Goal: Task Accomplishment & Management: Manage account settings

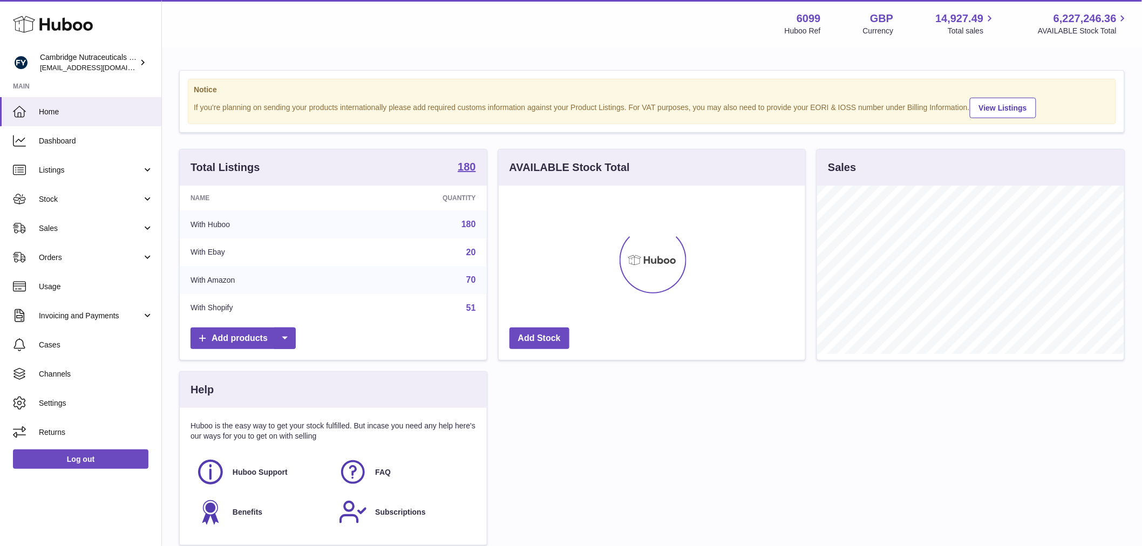
scroll to position [168, 307]
click at [94, 225] on span "Sales" at bounding box center [90, 228] width 103 height 10
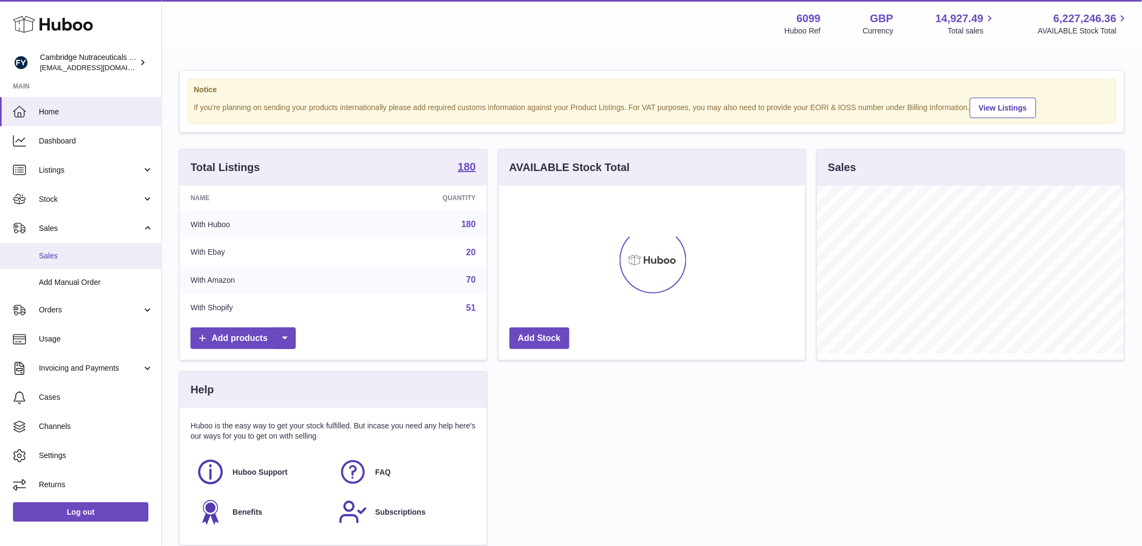
click at [85, 254] on span "Sales" at bounding box center [96, 256] width 114 height 10
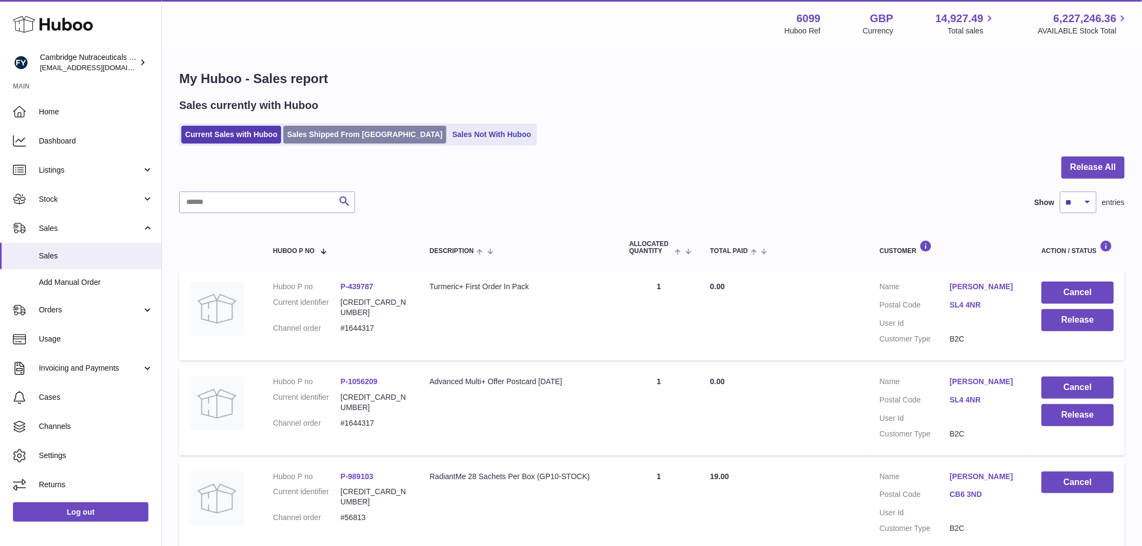
click at [308, 138] on link "Sales Shipped From Huboo" at bounding box center [364, 135] width 163 height 18
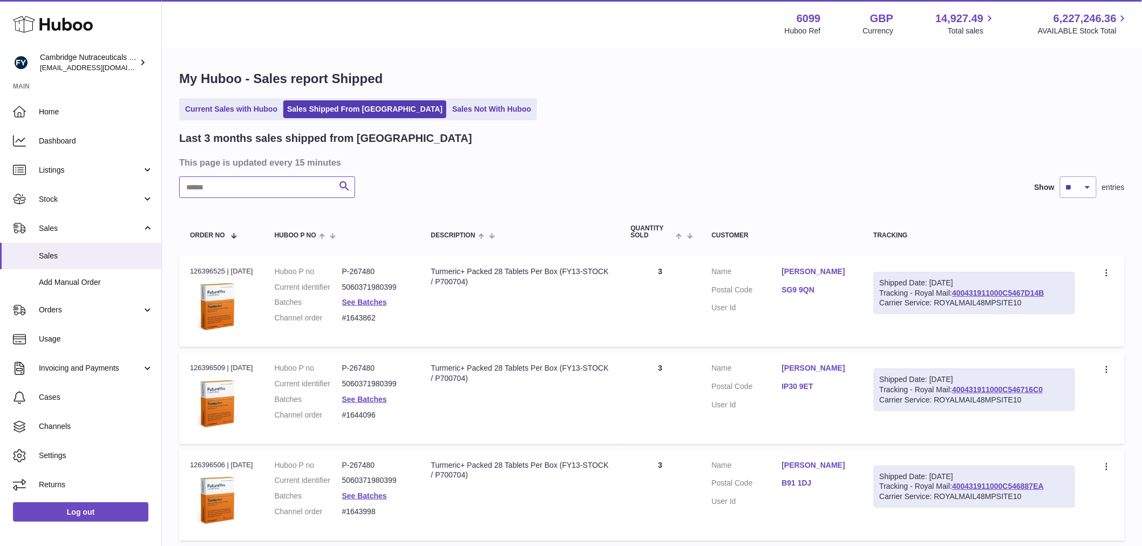
click at [204, 188] on input "text" at bounding box center [267, 188] width 176 height 22
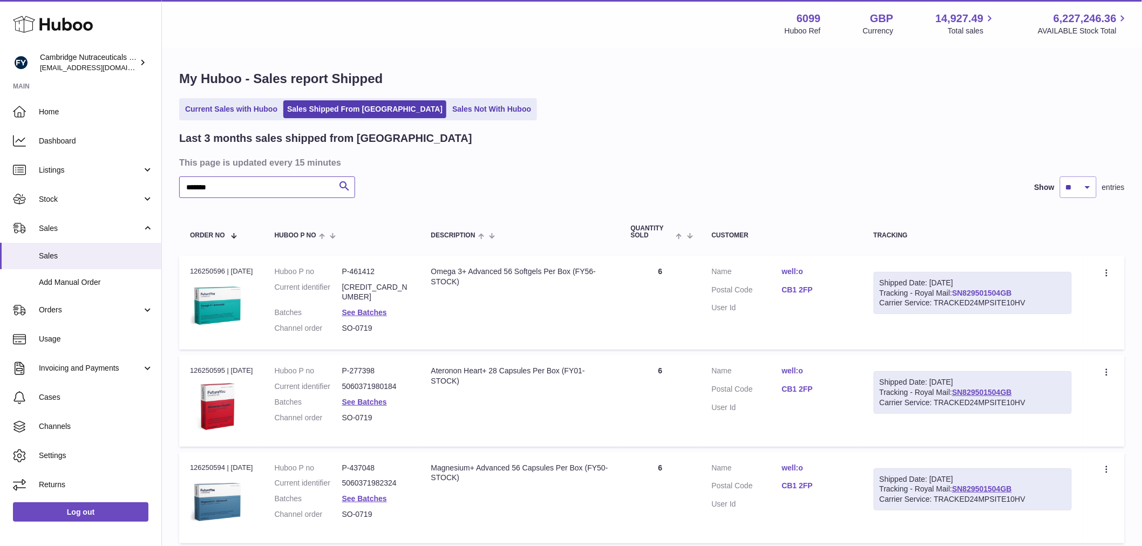
type input "*******"
drag, startPoint x: 1014, startPoint y: 290, endPoint x: 959, endPoint y: 295, distance: 54.7
click at [959, 295] on div "Shipped Date: 10th Oct 2025 Tracking - Royal Mail: SN829501504GB Carrier Servic…" at bounding box center [973, 293] width 198 height 43
copy link "SN829501504GB"
click at [72, 303] on link "Orders" at bounding box center [80, 310] width 161 height 29
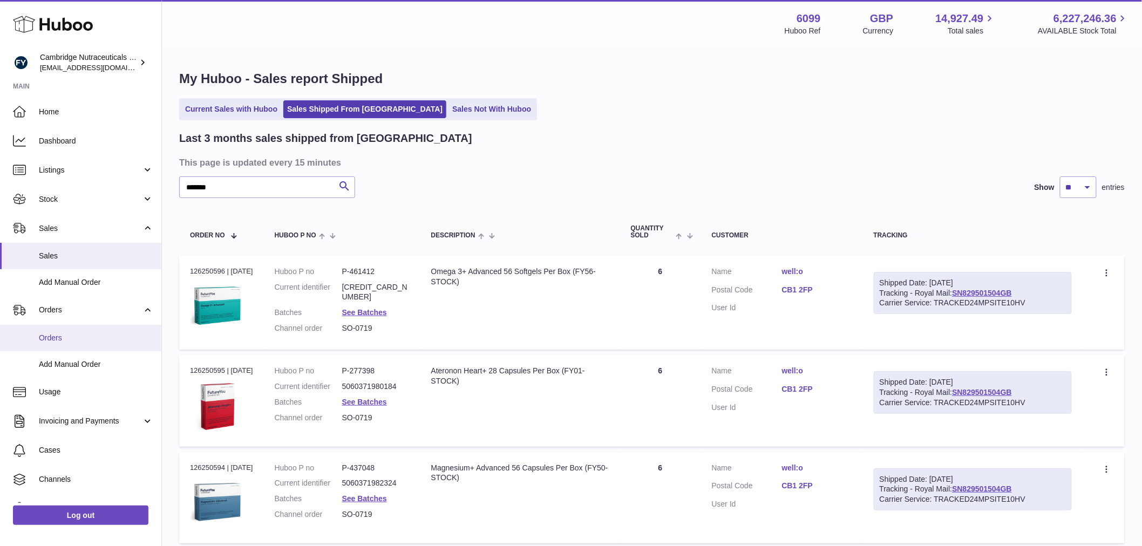
click at [67, 333] on span "Orders" at bounding box center [96, 338] width 114 height 10
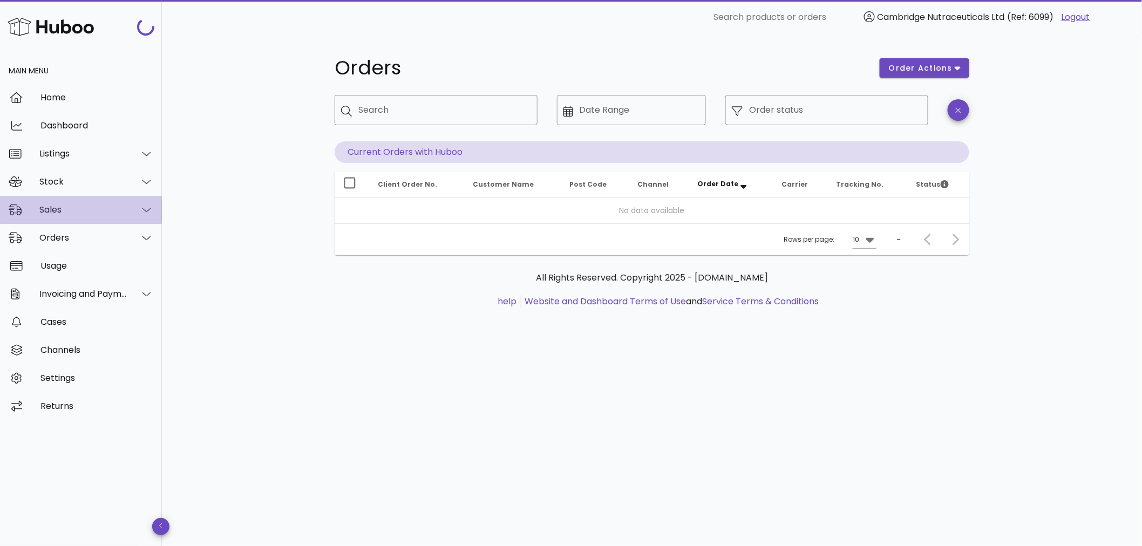
click at [67, 201] on div "Sales" at bounding box center [81, 210] width 162 height 28
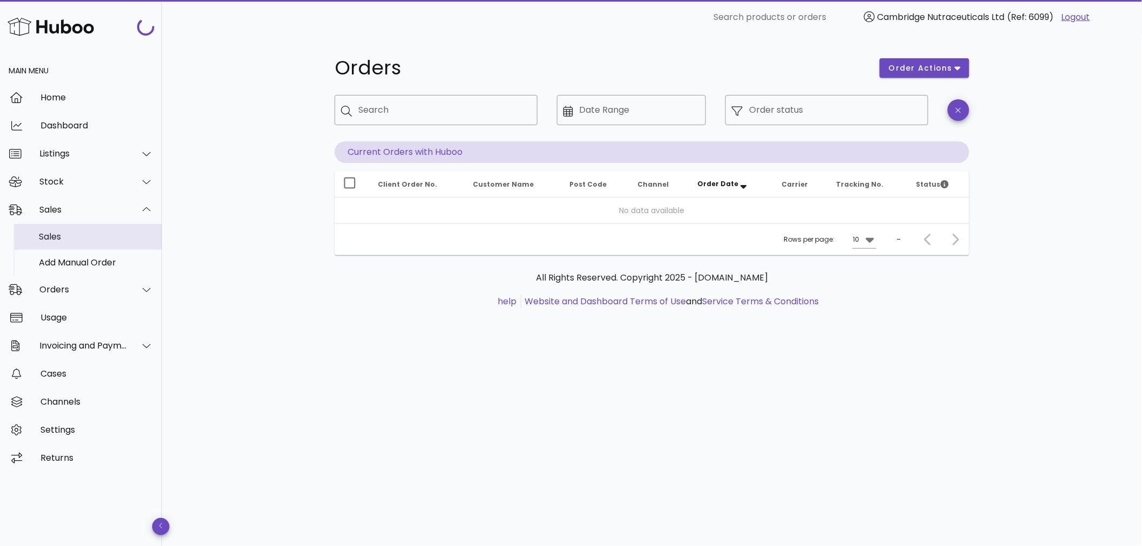
click at [73, 232] on div "Sales" at bounding box center [96, 237] width 114 height 10
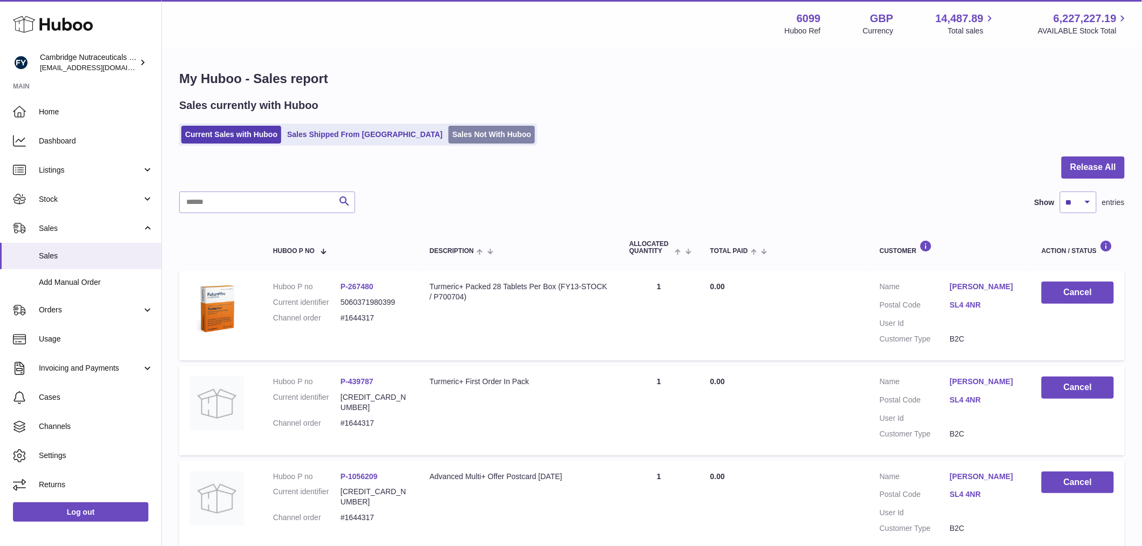
click at [449, 141] on link "Sales Not With Huboo" at bounding box center [492, 135] width 86 height 18
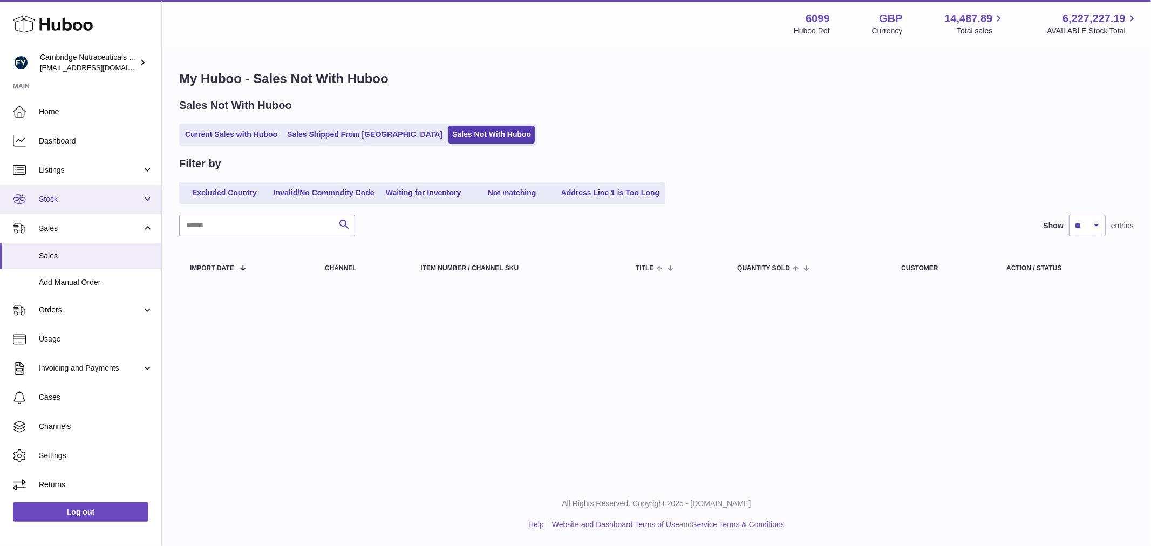
click at [79, 201] on span "Stock" at bounding box center [90, 199] width 103 height 10
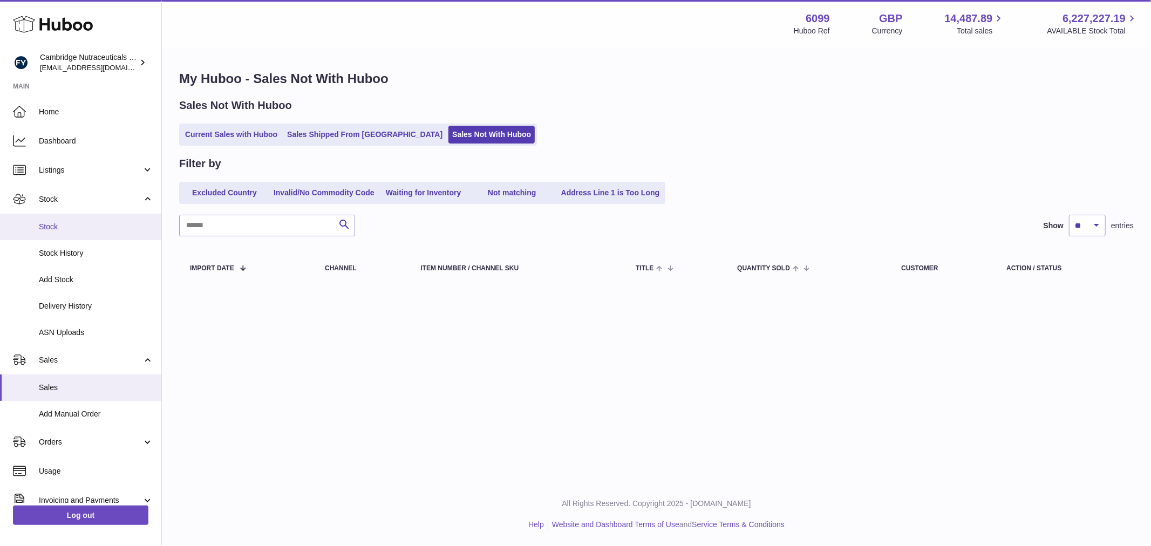
click at [78, 222] on span "Stock" at bounding box center [96, 227] width 114 height 10
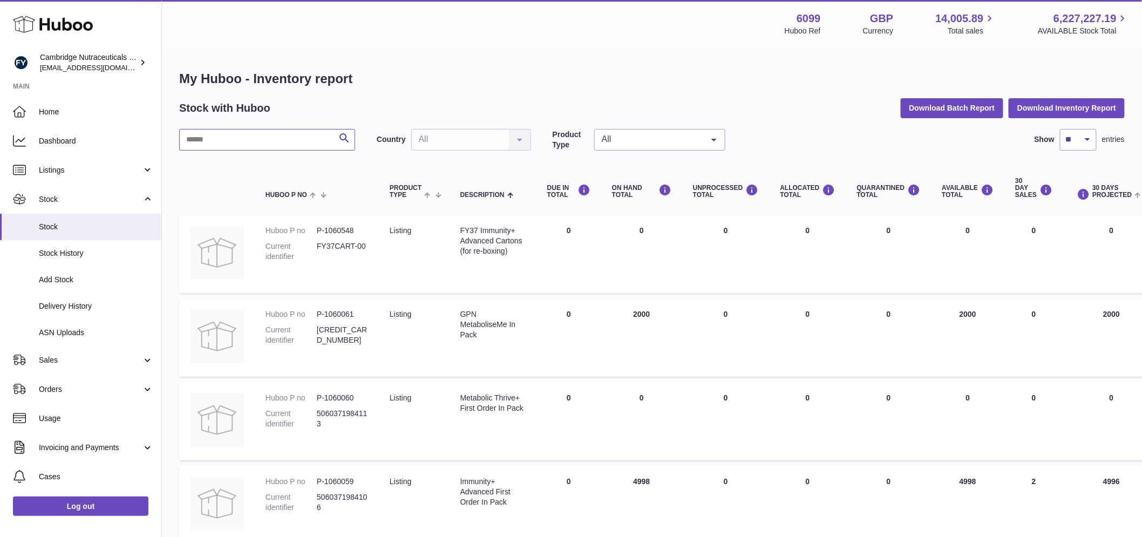
click at [203, 139] on input "text" at bounding box center [267, 140] width 176 height 22
type input "*****"
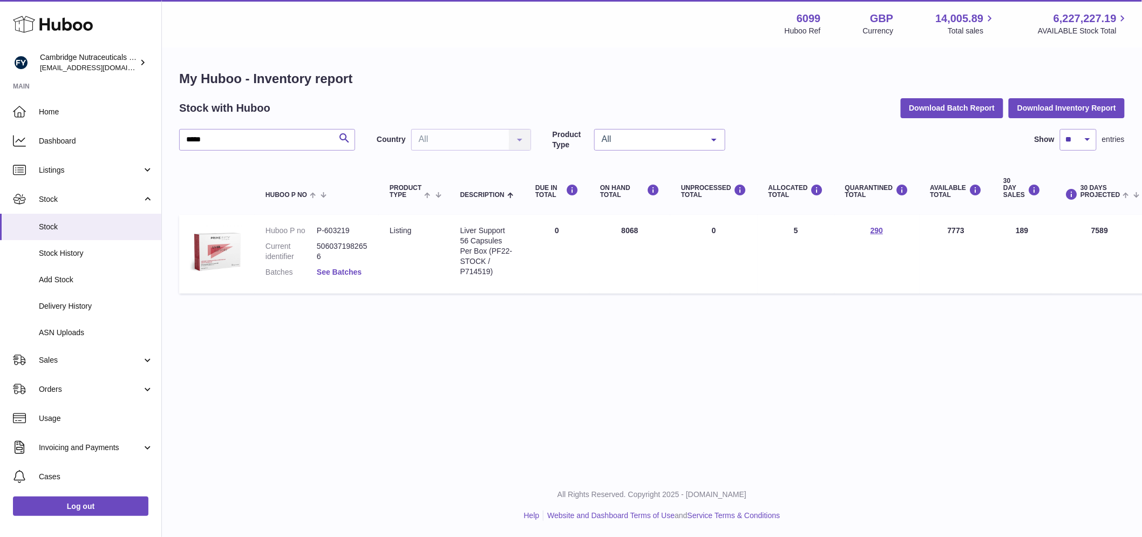
click at [322, 268] on link "See Batches" at bounding box center [339, 272] width 45 height 9
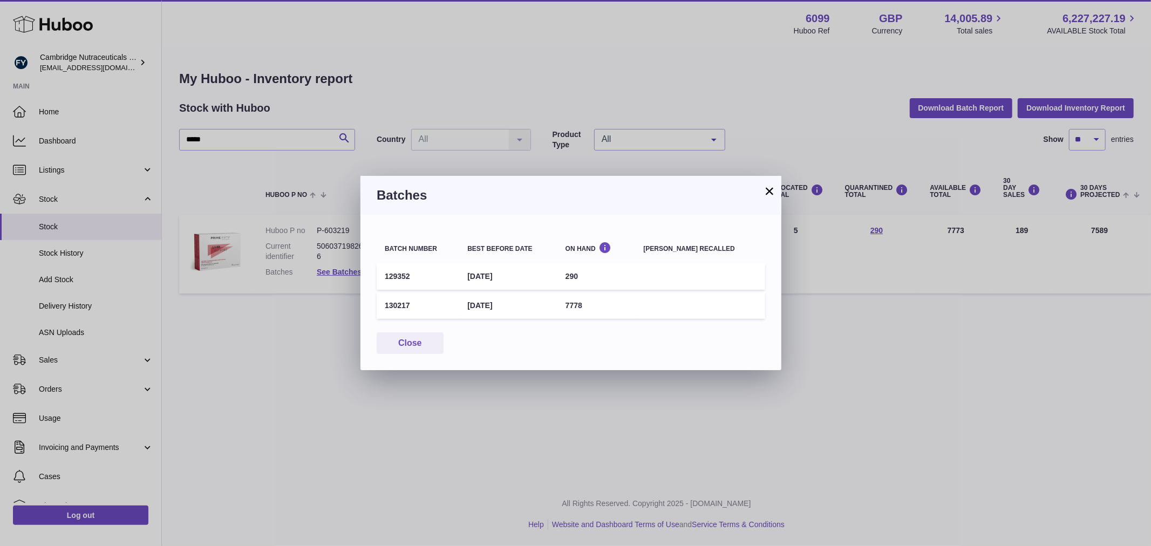
drag, startPoint x: 410, startPoint y: 301, endPoint x: 381, endPoint y: 304, distance: 29.3
click at [381, 304] on td "130217" at bounding box center [418, 306] width 83 height 26
copy td "130217"
click at [426, 347] on button "Close" at bounding box center [410, 344] width 67 height 22
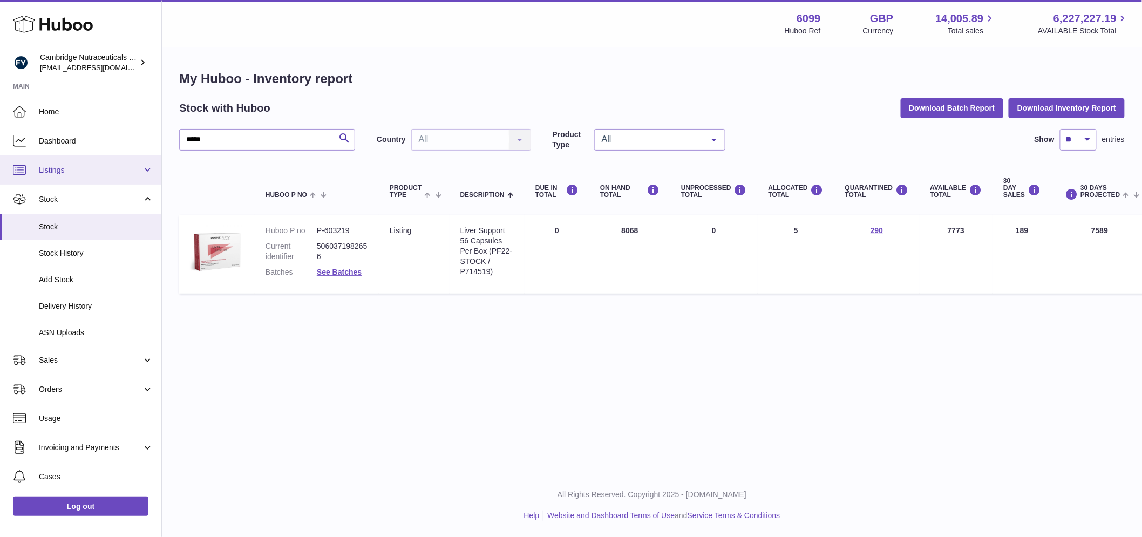
click at [71, 174] on span "Listings" at bounding box center [90, 170] width 103 height 10
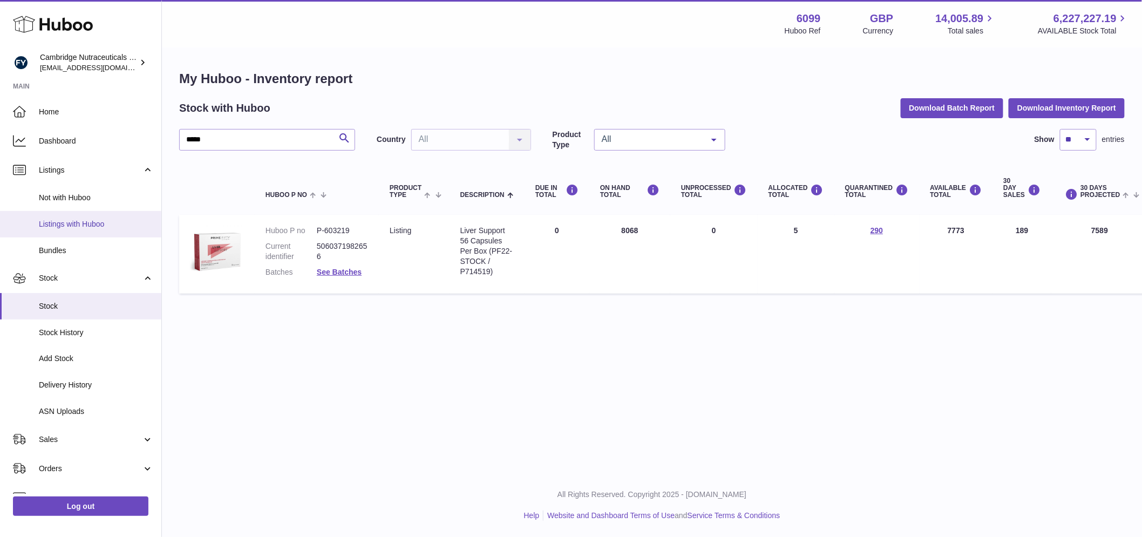
click at [72, 225] on span "Listings with Huboo" at bounding box center [96, 224] width 114 height 10
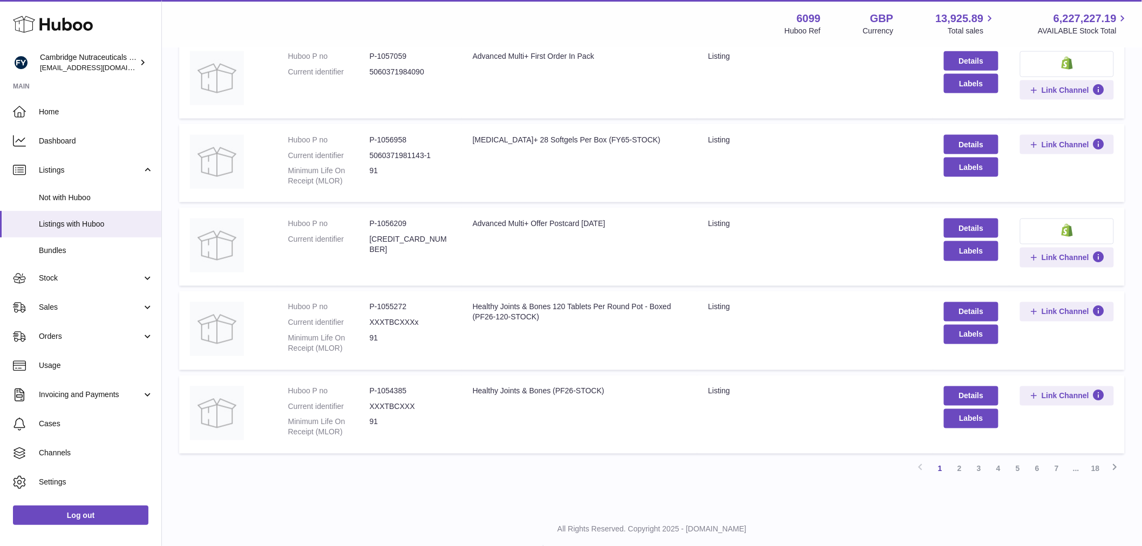
scroll to position [598, 0]
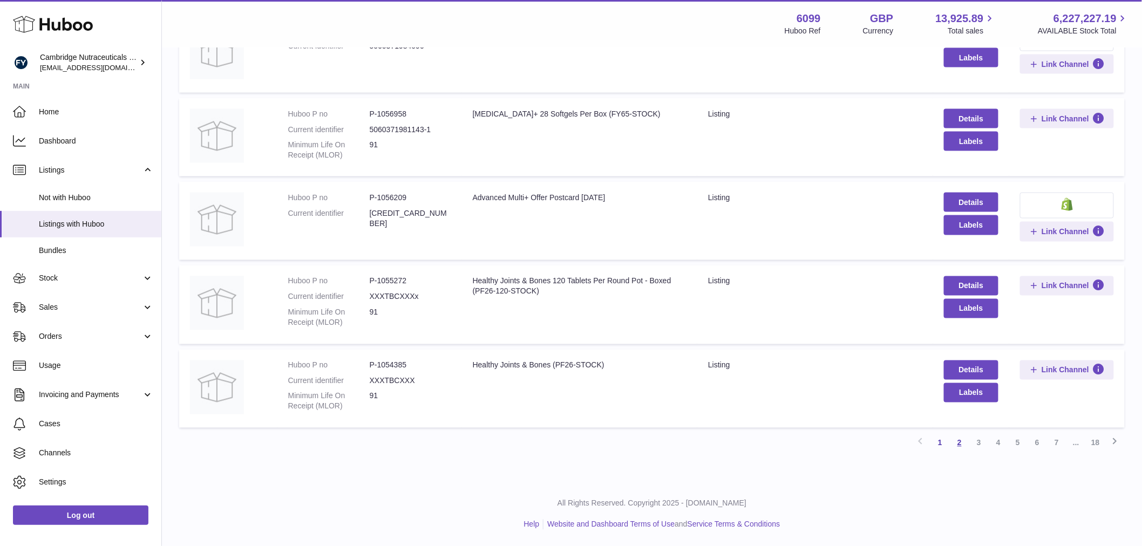
click at [963, 440] on link "2" at bounding box center [959, 442] width 19 height 19
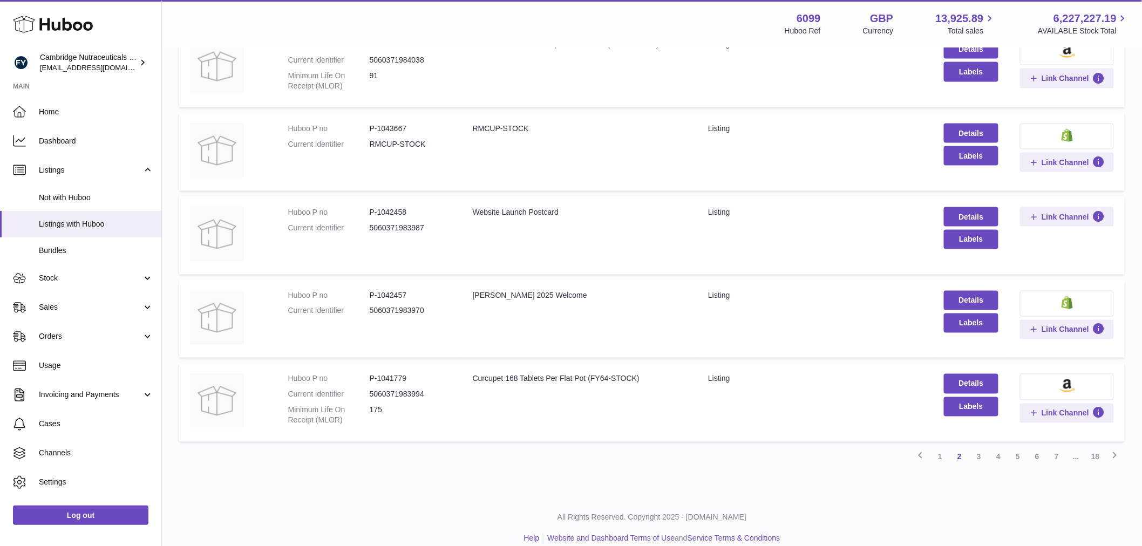
scroll to position [635, 0]
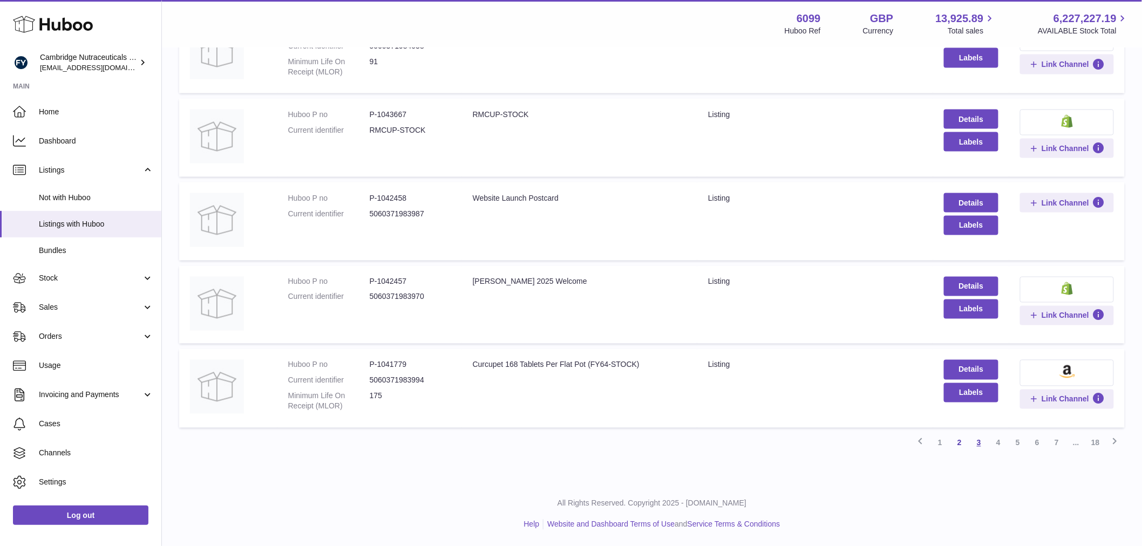
click at [980, 446] on link "3" at bounding box center [978, 442] width 19 height 19
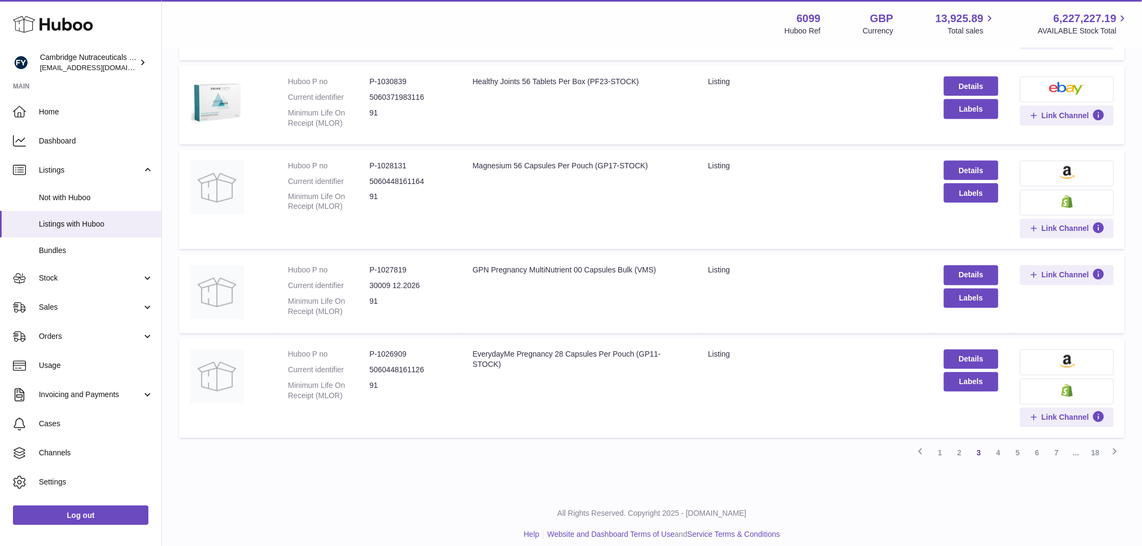
scroll to position [664, 0]
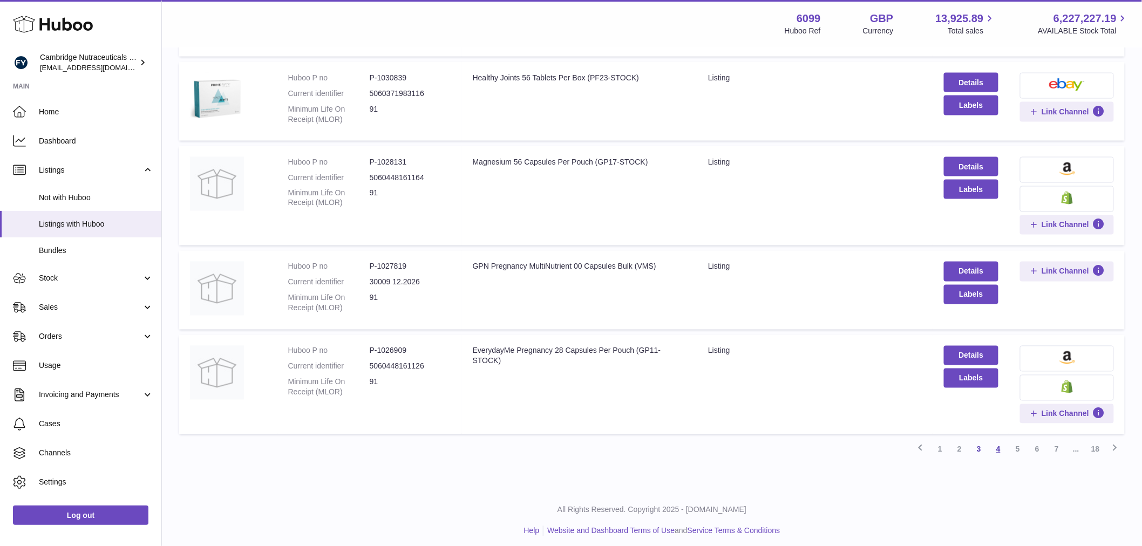
click at [1002, 440] on link "4" at bounding box center [998, 449] width 19 height 19
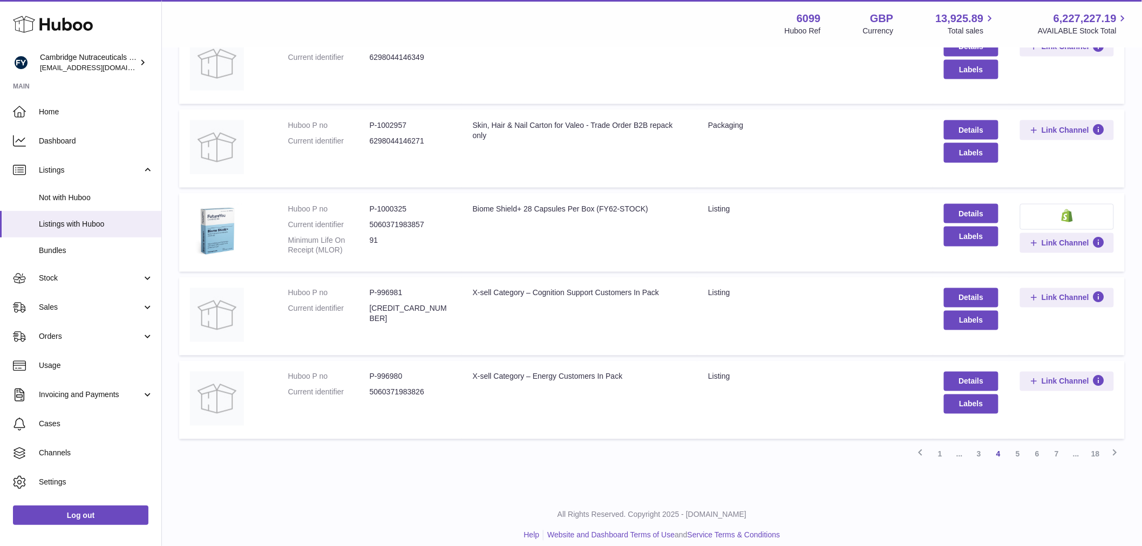
scroll to position [620, 0]
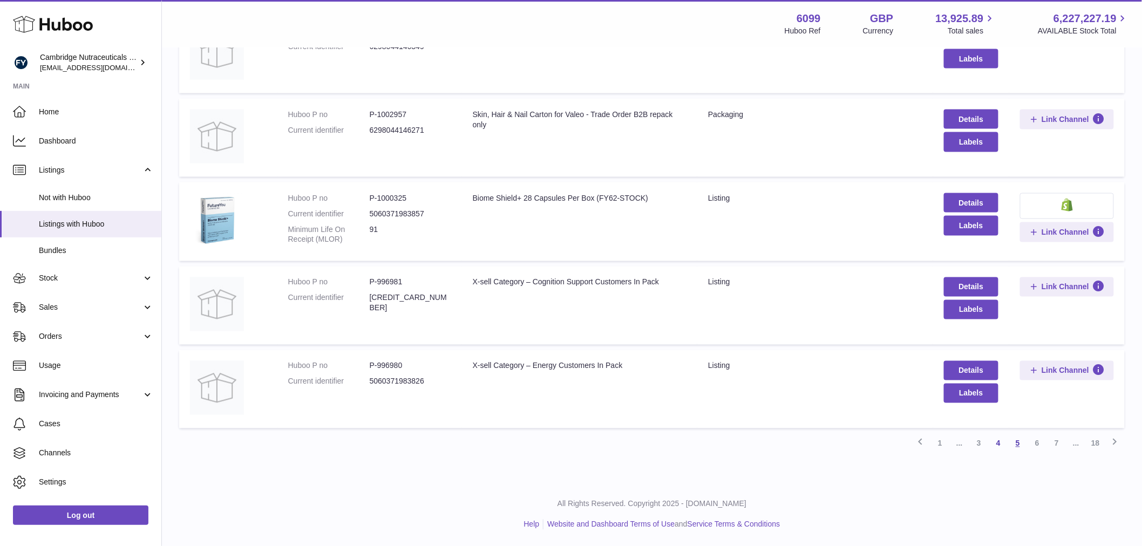
click at [1022, 439] on link "5" at bounding box center [1017, 443] width 19 height 19
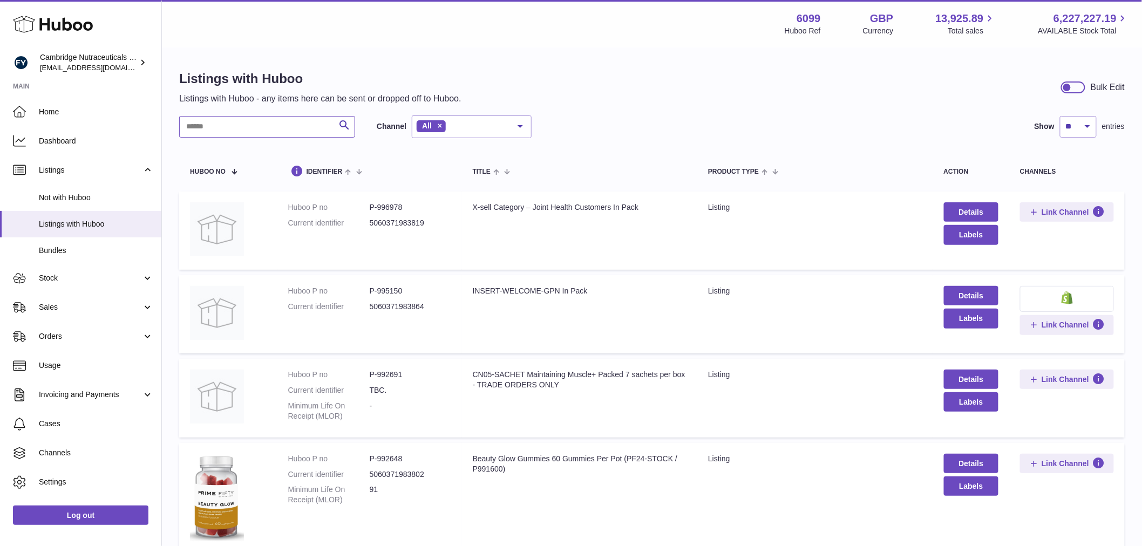
click at [213, 130] on input "text" at bounding box center [267, 127] width 176 height 22
click at [62, 274] on span "Stock" at bounding box center [90, 278] width 103 height 10
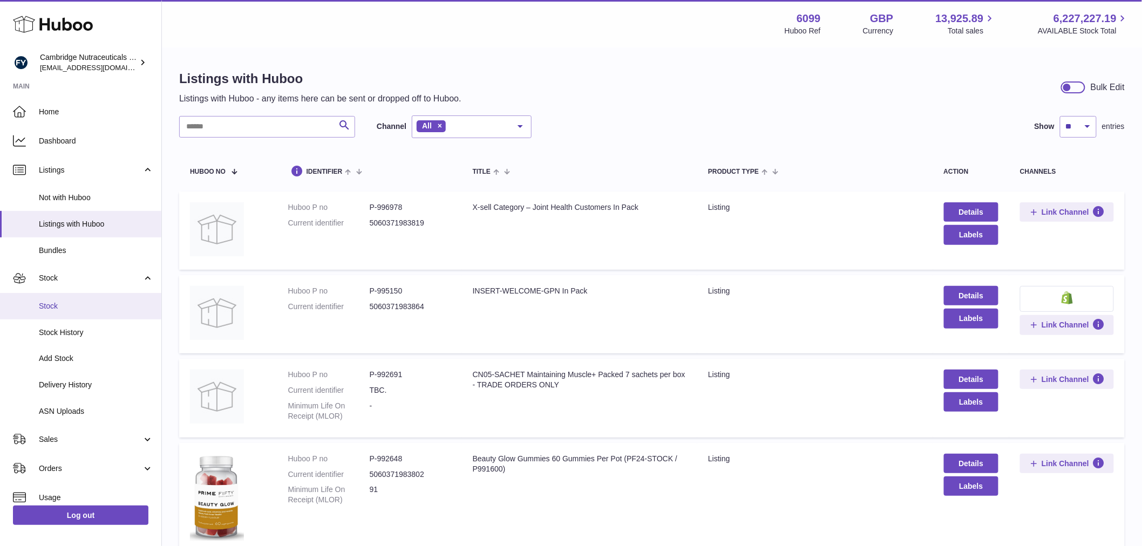
click at [67, 298] on link "Stock" at bounding box center [80, 306] width 161 height 26
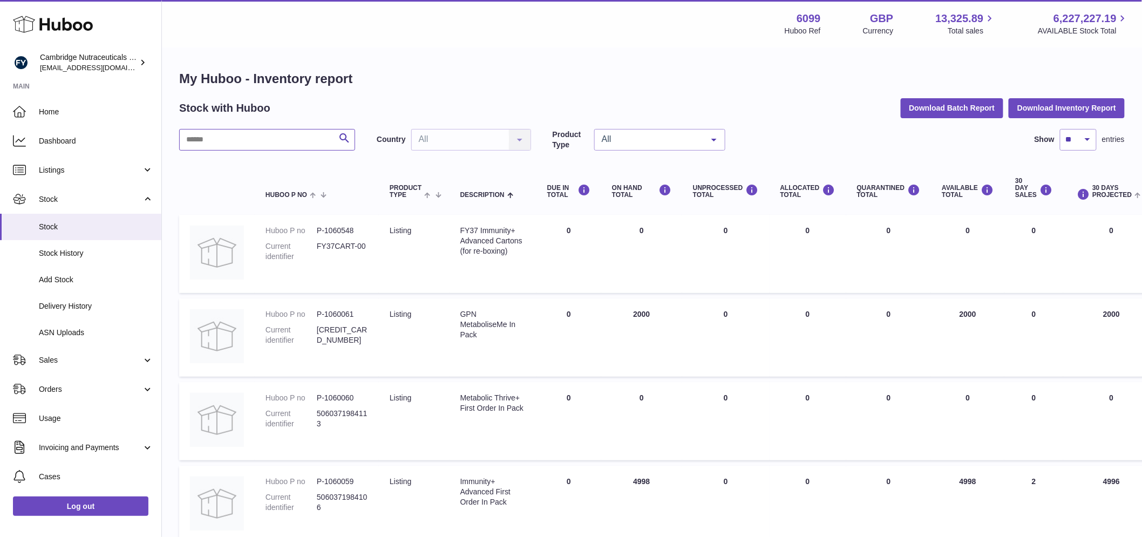
click at [211, 146] on input "text" at bounding box center [267, 140] width 176 height 22
type input "*****"
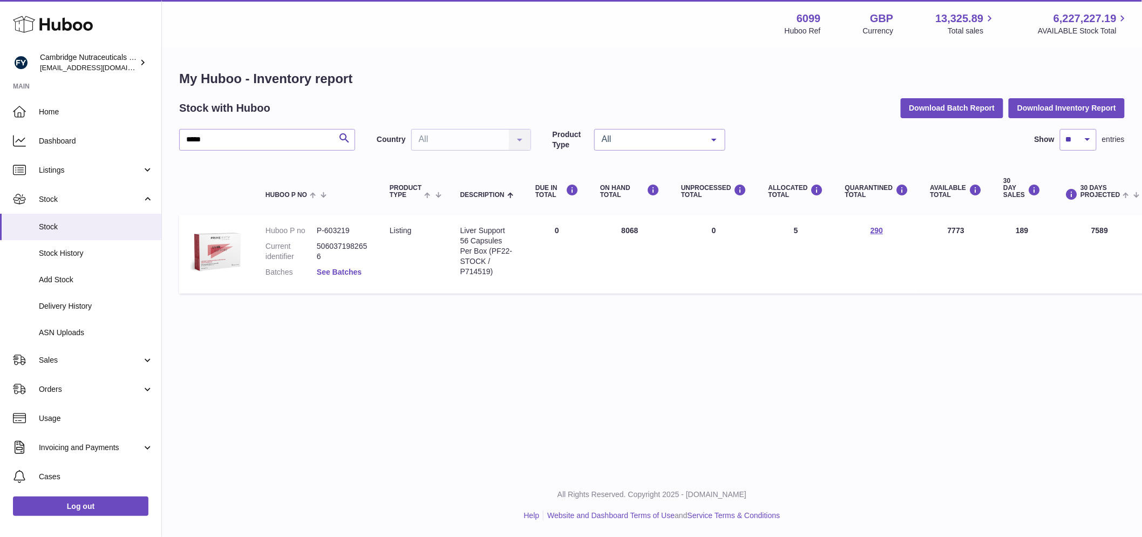
click at [331, 274] on link "See Batches" at bounding box center [339, 272] width 45 height 9
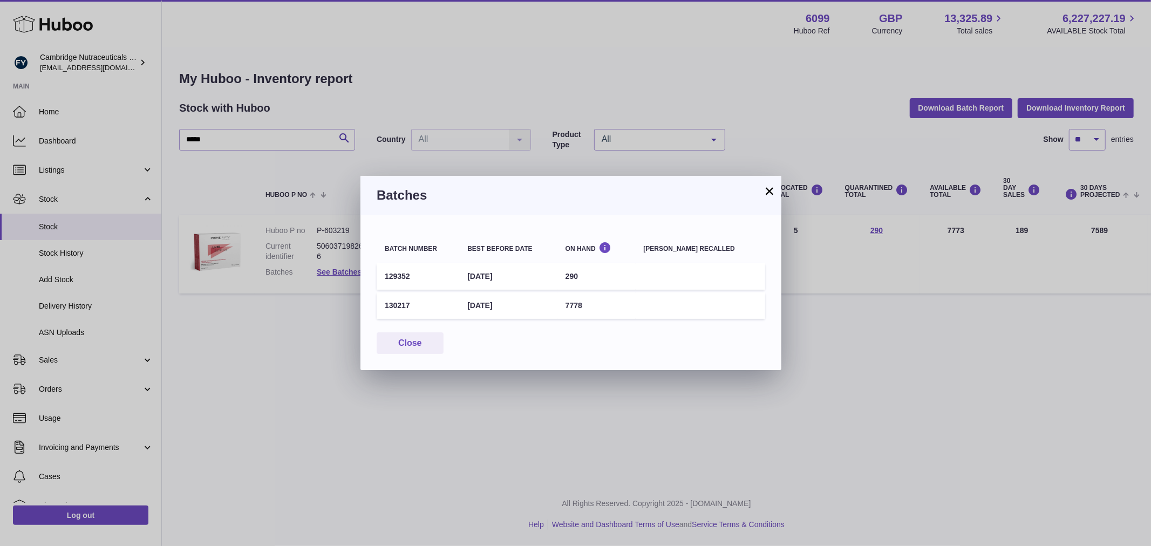
click at [403, 279] on td "129352" at bounding box center [418, 276] width 83 height 26
copy td "129352"
click at [424, 333] on button "Close" at bounding box center [410, 344] width 67 height 22
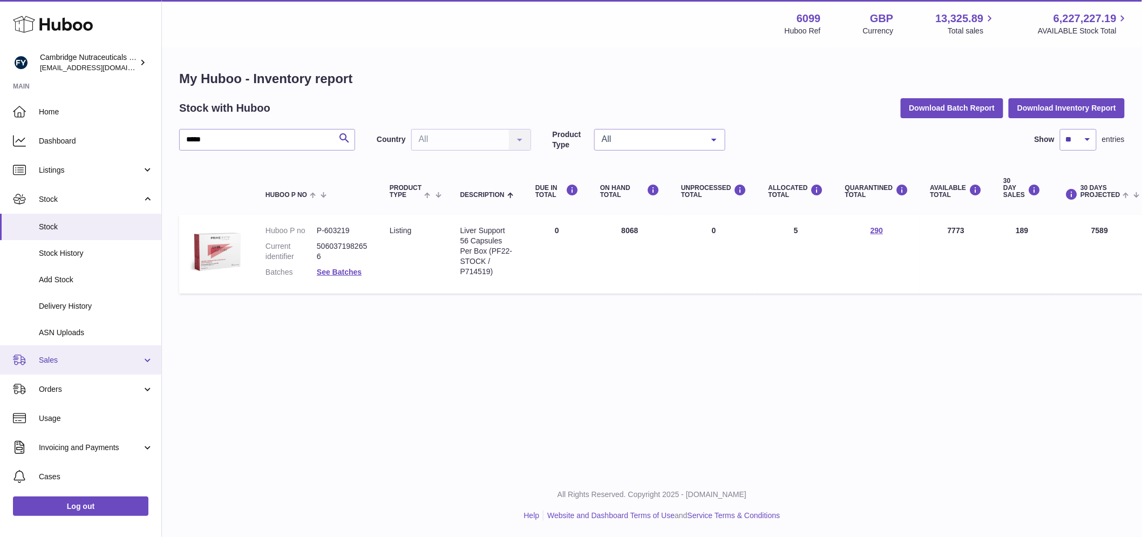
drag, startPoint x: 78, startPoint y: 348, endPoint x: 74, endPoint y: 357, distance: 9.7
click at [78, 349] on link "Sales" at bounding box center [80, 359] width 161 height 29
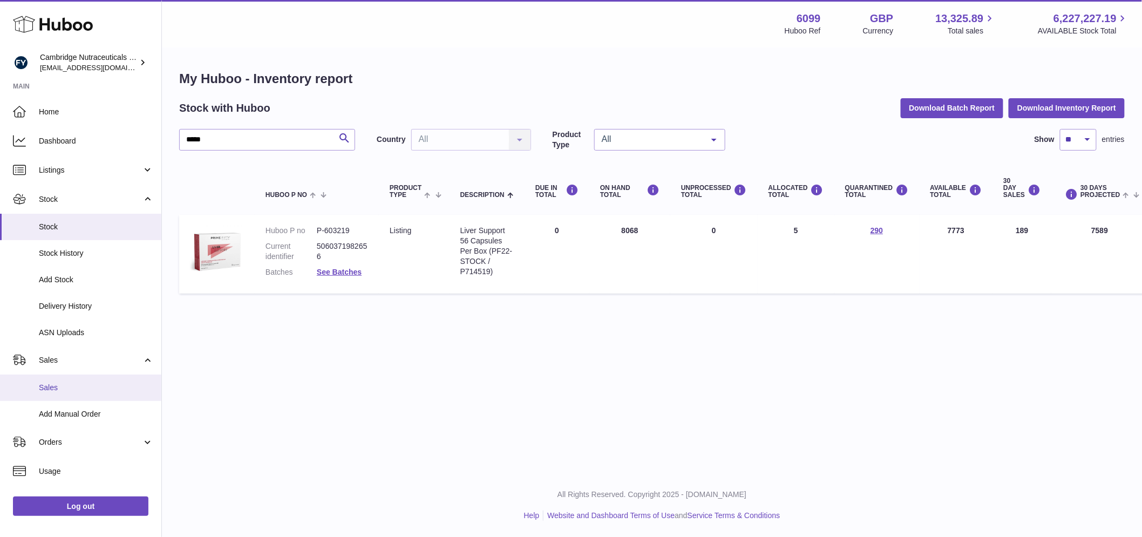
click at [63, 381] on link "Sales" at bounding box center [80, 388] width 161 height 26
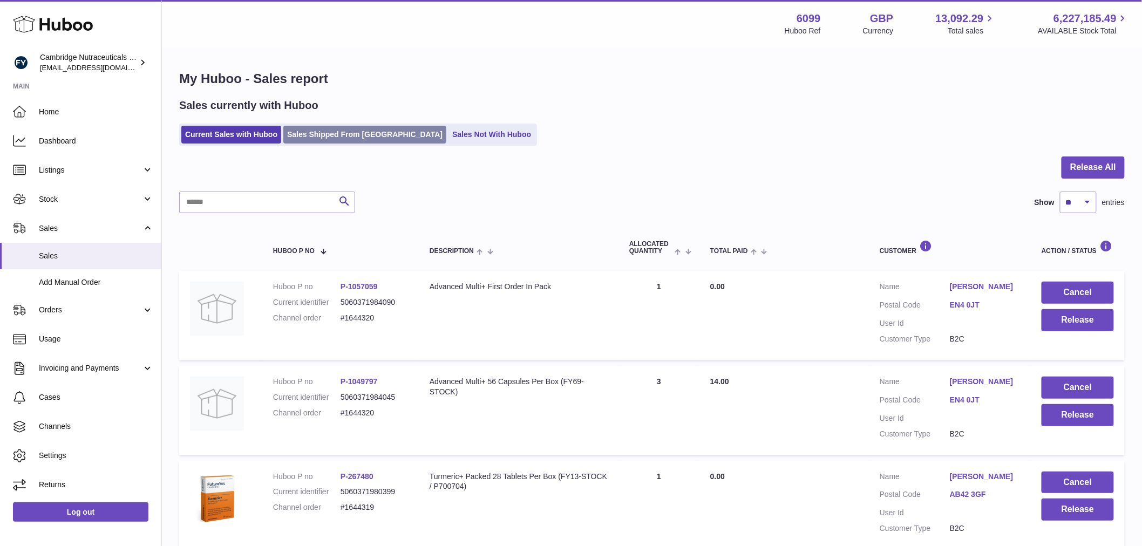
click at [324, 141] on link "Sales Shipped From [GEOGRAPHIC_DATA]" at bounding box center [364, 135] width 163 height 18
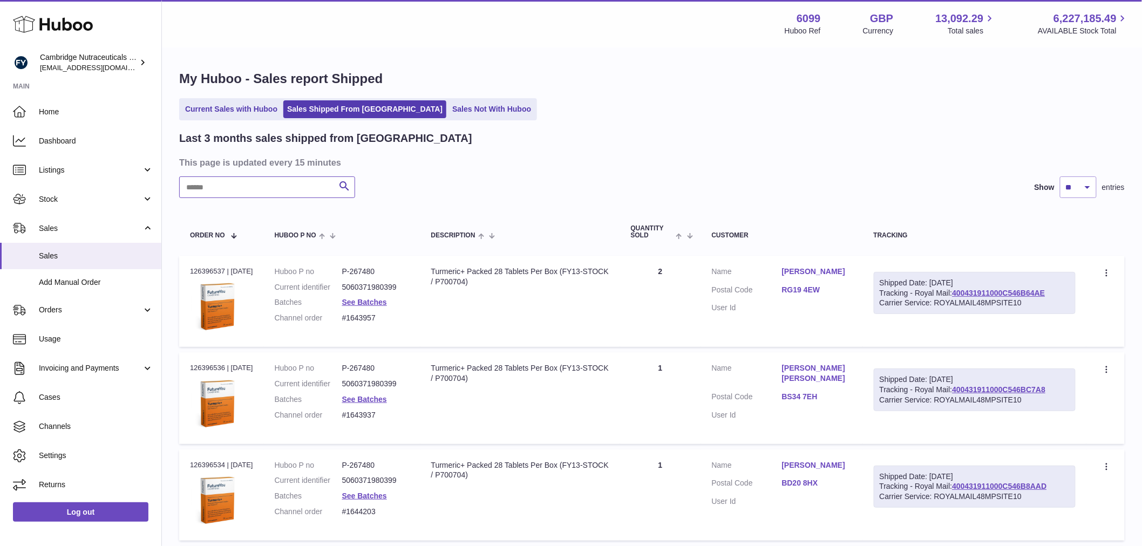
click at [236, 190] on input "text" at bounding box center [267, 188] width 176 height 22
paste input "*******"
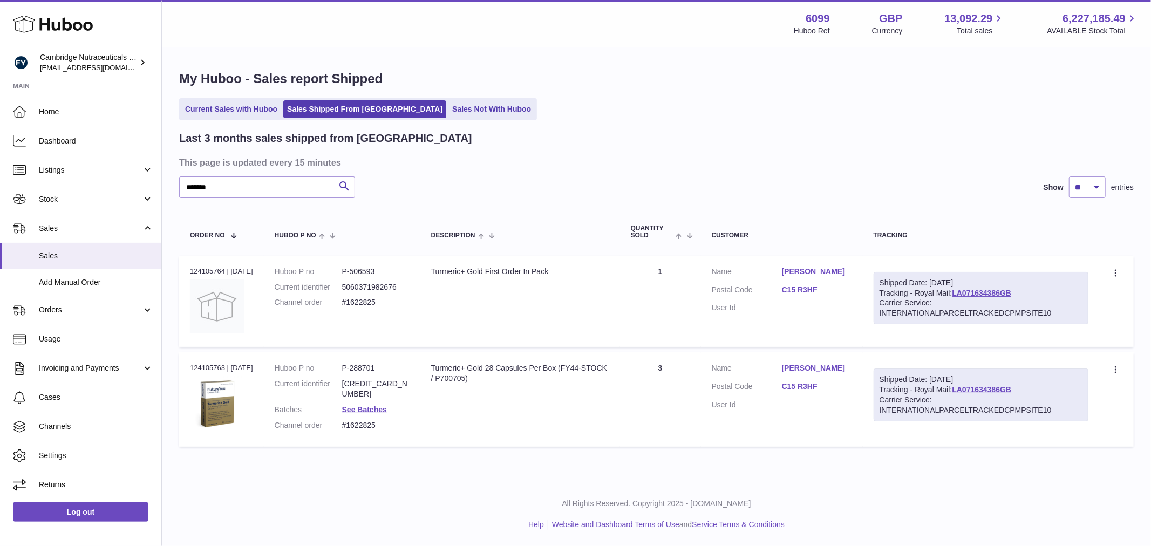
click at [794, 382] on link "C15 R3HF" at bounding box center [817, 387] width 70 height 10
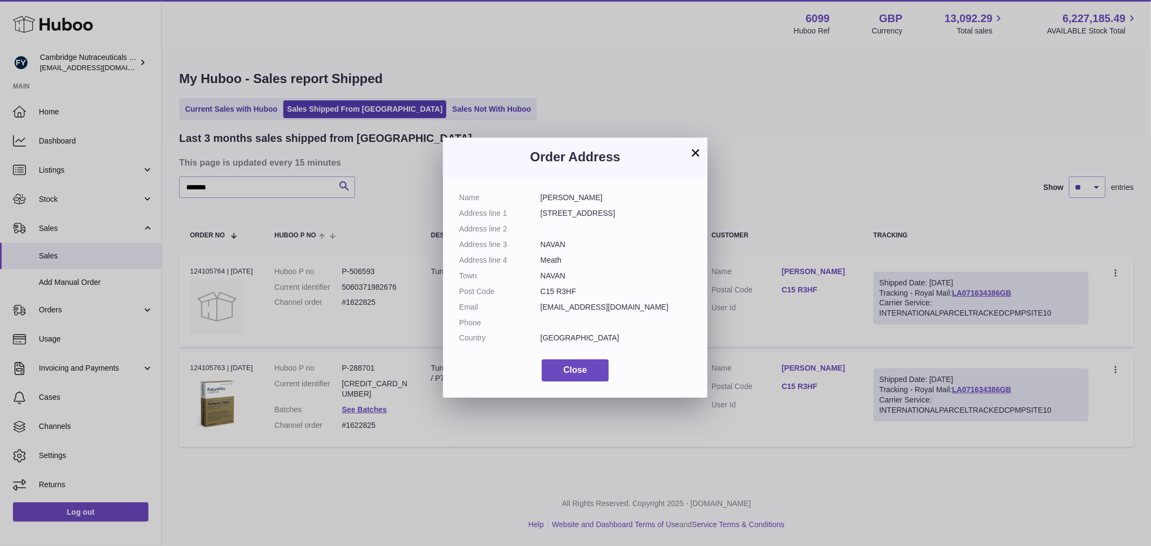
click at [689, 158] on button "×" at bounding box center [695, 152] width 13 height 13
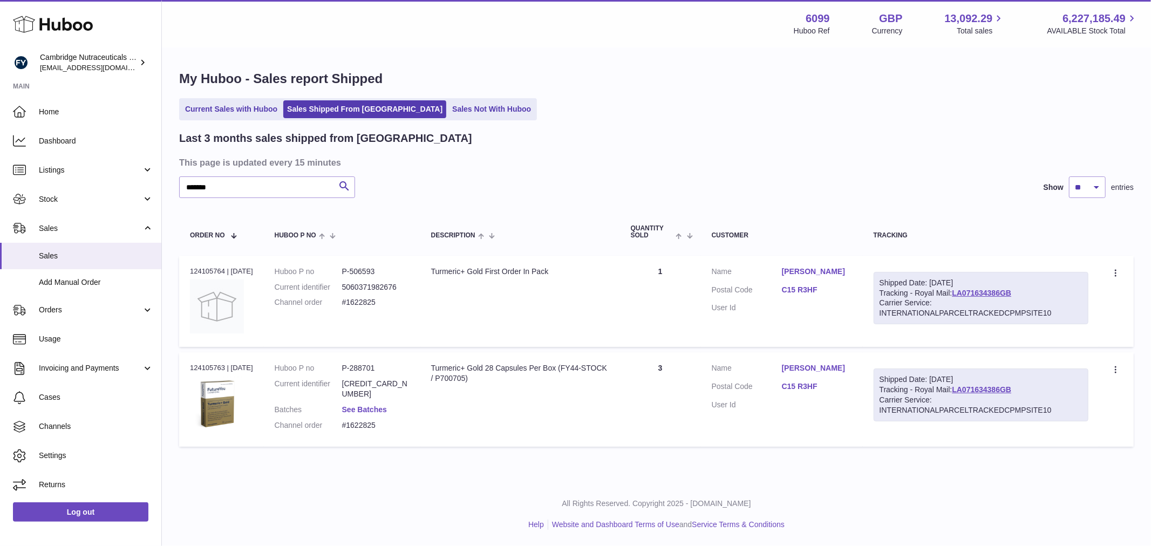
click at [364, 405] on link "See Batches" at bounding box center [364, 409] width 45 height 9
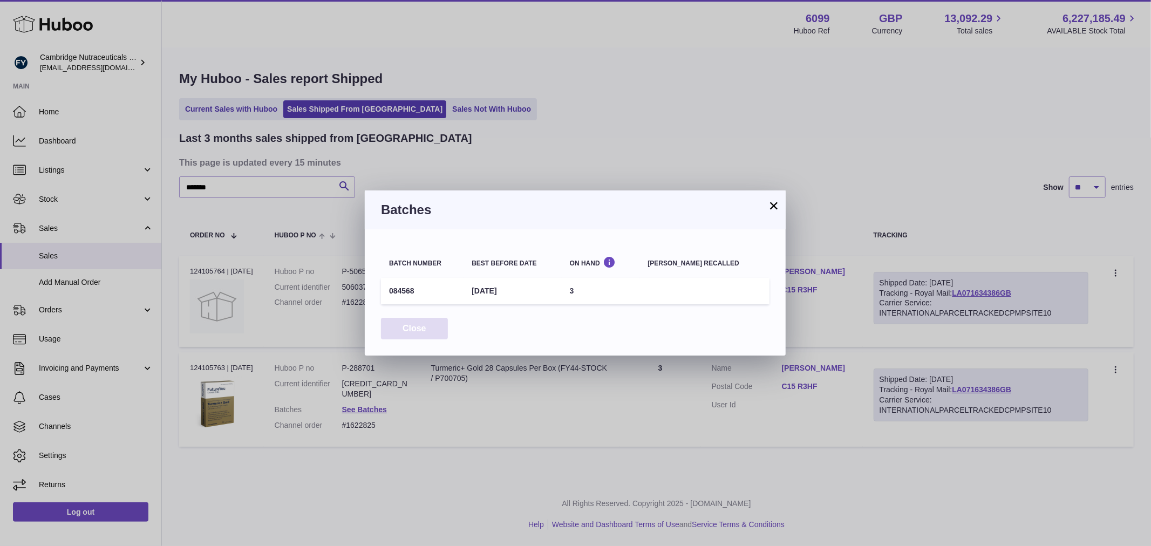
click at [417, 324] on button "Close" at bounding box center [414, 329] width 67 height 22
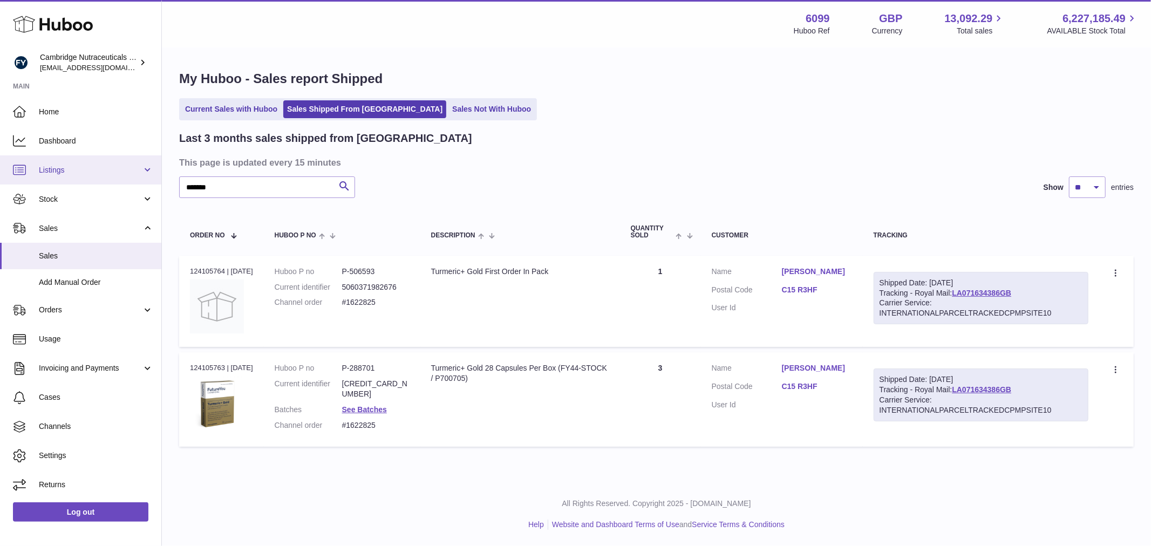
click at [107, 173] on span "Listings" at bounding box center [90, 170] width 103 height 10
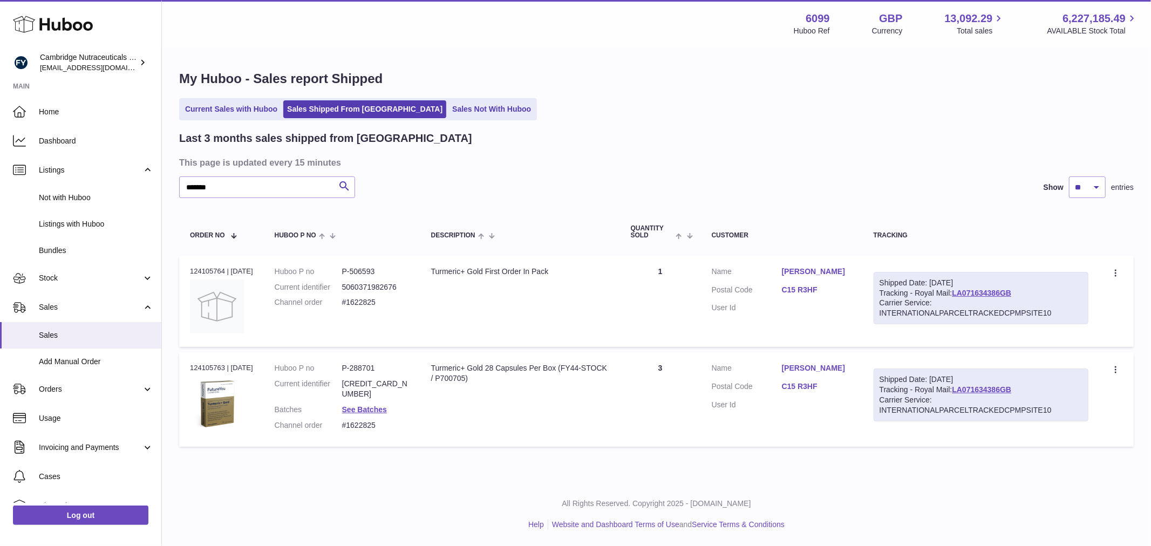
drag, startPoint x: 379, startPoint y: 413, endPoint x: 337, endPoint y: 413, distance: 42.1
click at [337, 413] on dl "Huboo P no P-288701 Current identifier 5060371981266 Batches See Batches Channe…" at bounding box center [342, 399] width 135 height 72
copy dl "#1622825"
click at [805, 287] on link "C15 R3HF" at bounding box center [817, 290] width 70 height 10
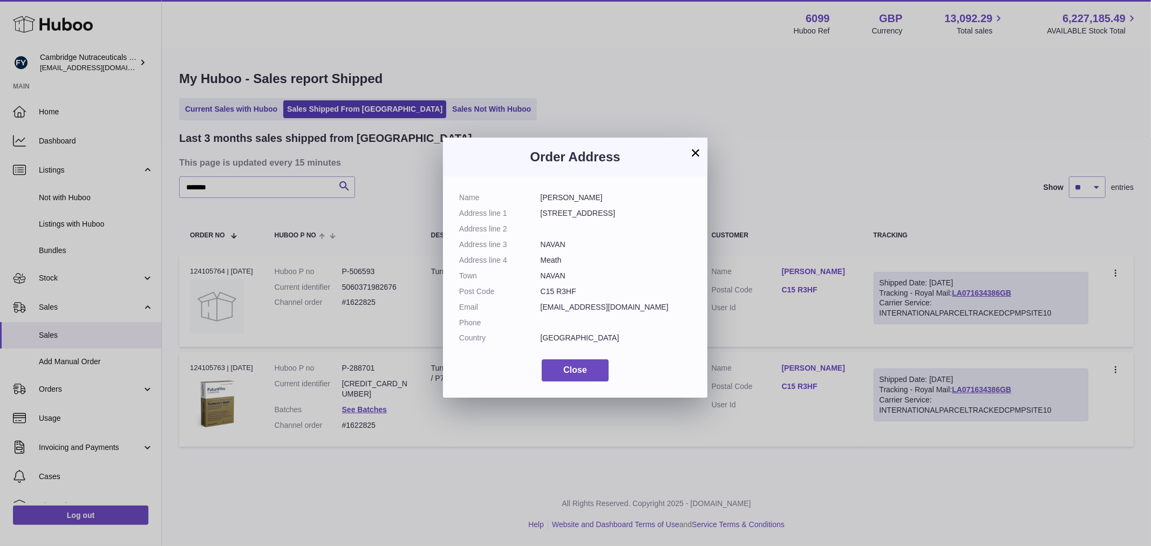
click at [693, 154] on button "×" at bounding box center [695, 152] width 13 height 13
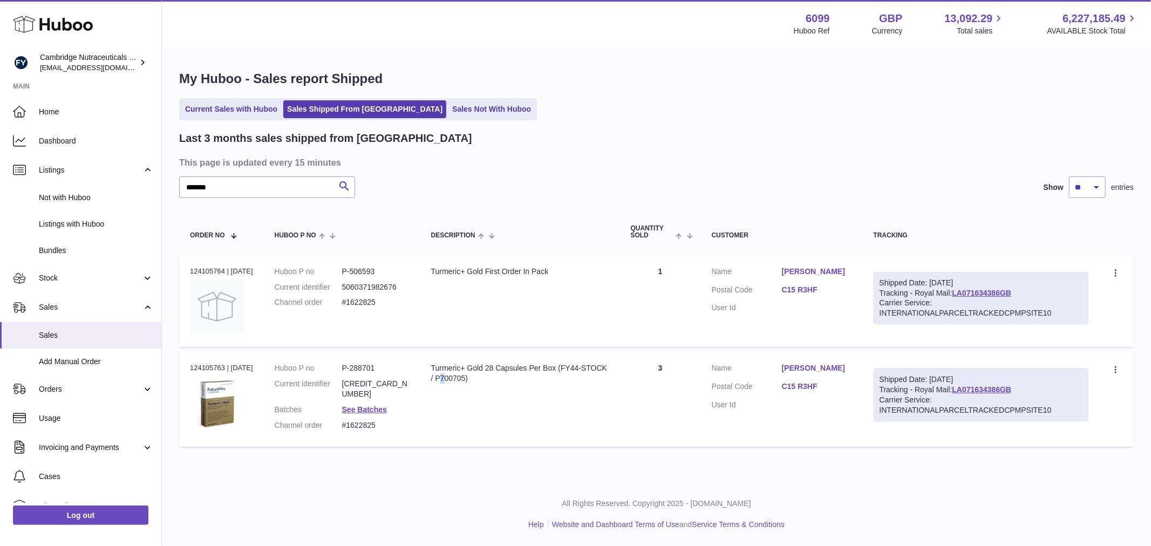
click at [571, 364] on div "Turmeric+ Gold 28 Capsules Per Box (FY44-STOCK / P700705)" at bounding box center [520, 373] width 178 height 21
drag, startPoint x: 561, startPoint y: 365, endPoint x: 608, endPoint y: 374, distance: 47.2
click at [608, 374] on div "Turmeric+ Gold 28 Capsules Per Box (FY44-STOCK / P700705)" at bounding box center [520, 373] width 178 height 21
copy div "(FY44-STOCK"
click at [517, 279] on td "Description Turmeric+ Gold First Order In Pack" at bounding box center [521, 301] width 200 height 91
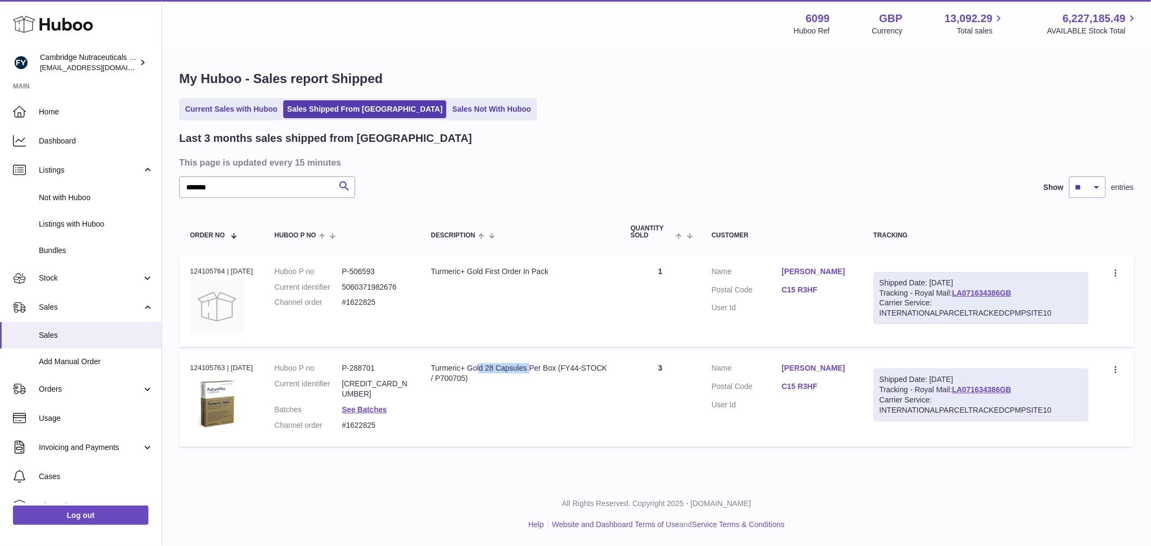
drag, startPoint x: 486, startPoint y: 365, endPoint x: 430, endPoint y: 362, distance: 55.7
click at [430, 362] on td "Description Turmeric+ Gold 28 Capsules Per Box (FY44-STOCK / P700705)" at bounding box center [521, 399] width 200 height 94
copy div "Turmeric+ Gold"
drag, startPoint x: 226, startPoint y: 185, endPoint x: 144, endPoint y: 168, distance: 83.2
click at [144, 168] on div "Huboo Cambridge Nutraceuticals Ltd huboo@camnutra.com Main Home Dashboard Listi…" at bounding box center [575, 273] width 1151 height 546
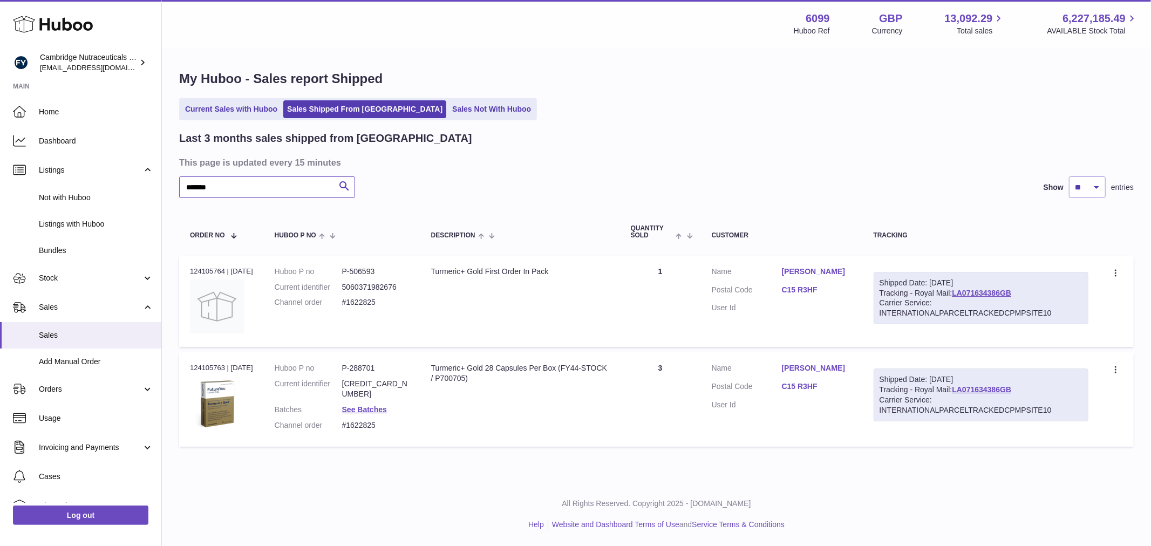
paste input "text"
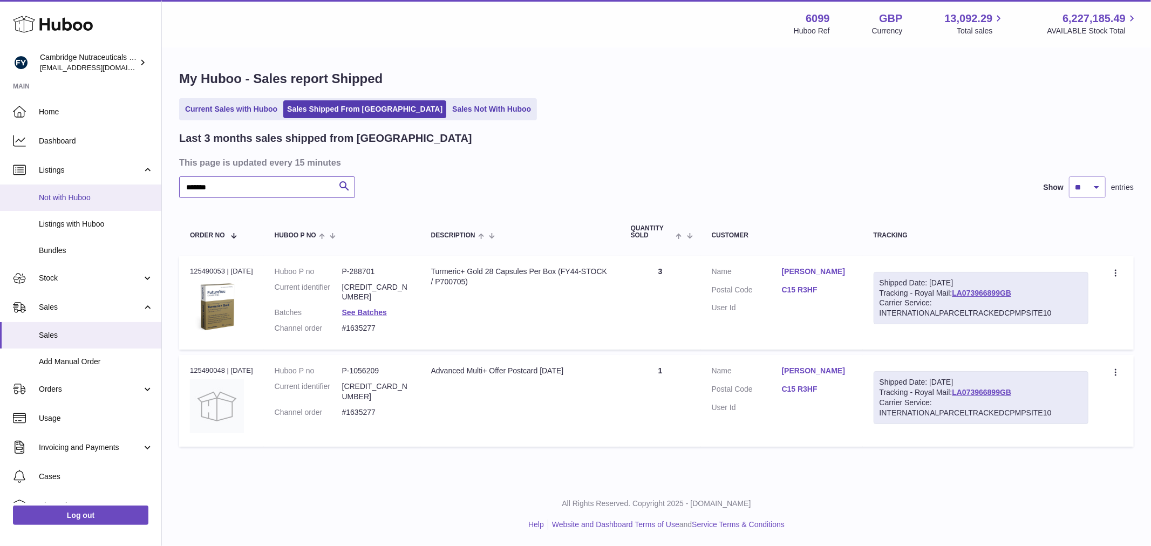
type input "*******"
drag, startPoint x: 386, startPoint y: 319, endPoint x: 345, endPoint y: 310, distance: 41.9
click at [345, 310] on dl "Huboo P no P-288701 Current identifier 5060371981266 Batches See Batches Channe…" at bounding box center [342, 303] width 135 height 72
copy dl "#1635277"
drag, startPoint x: 646, startPoint y: 320, endPoint x: 596, endPoint y: 290, distance: 58.6
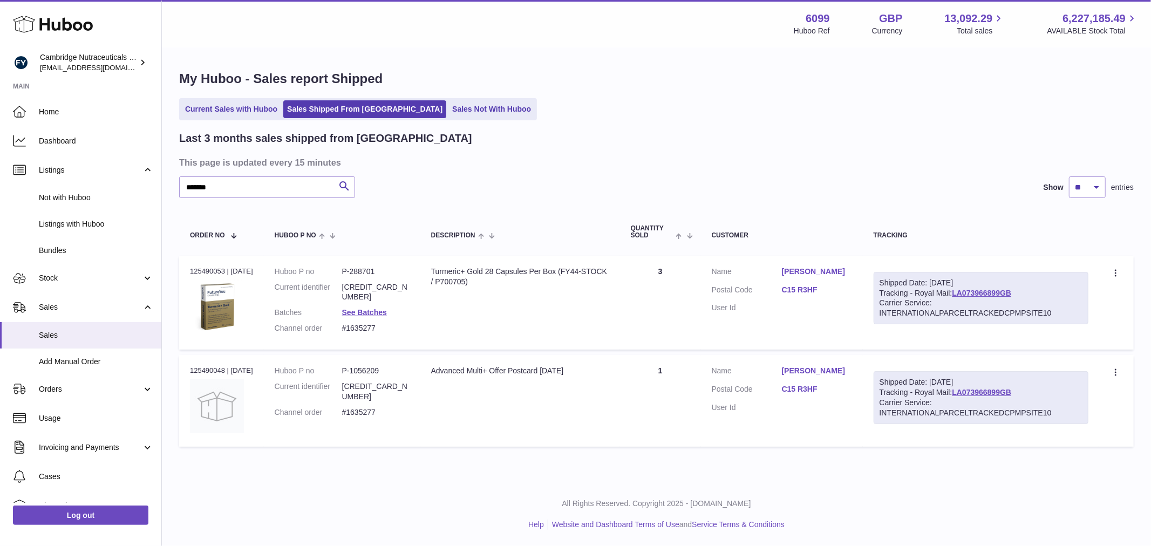
click at [638, 315] on td "Quantity 3" at bounding box center [660, 303] width 81 height 94
drag, startPoint x: 567, startPoint y: 272, endPoint x: 614, endPoint y: 268, distance: 47.1
click at [609, 268] on div "Turmeric+ Gold 28 Capsules Per Box (FY44-STOCK / P700705)" at bounding box center [520, 277] width 178 height 21
copy div "FY44-STOCK"
drag, startPoint x: 489, startPoint y: 378, endPoint x: 500, endPoint y: 368, distance: 15.3
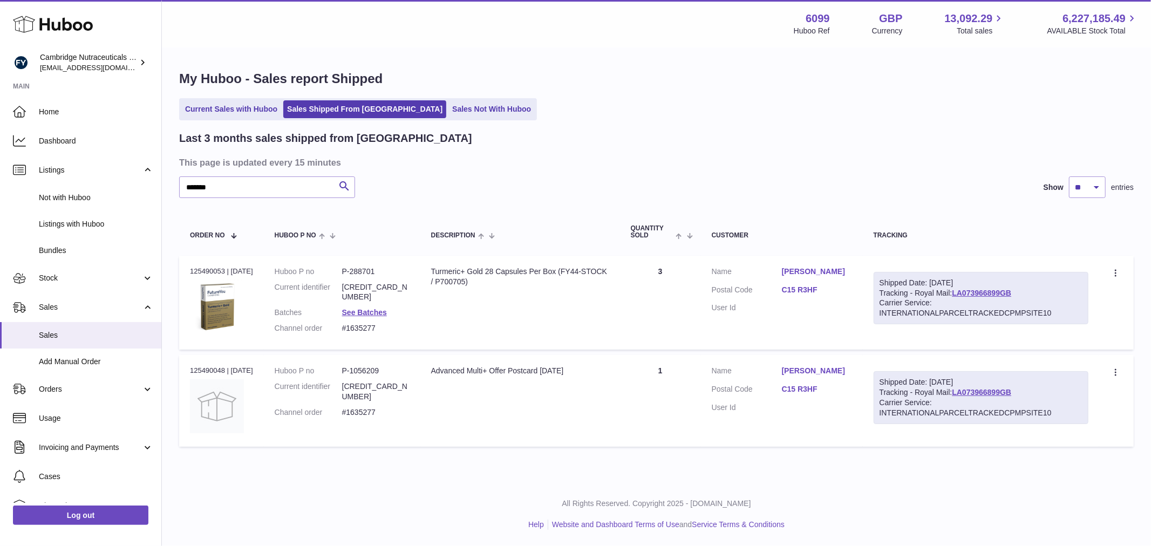
click at [489, 378] on td "Description Advanced Multi+ Offer Postcard September 2025" at bounding box center [521, 400] width 200 height 91
drag, startPoint x: 543, startPoint y: 369, endPoint x: 430, endPoint y: 358, distance: 113.3
click at [430, 358] on td "Description Advanced Multi+ Offer Postcard September 2025" at bounding box center [521, 400] width 200 height 91
copy div "Advanced Multi+ Offer Postcard"
click at [88, 225] on span "Listings with Huboo" at bounding box center [96, 224] width 114 height 10
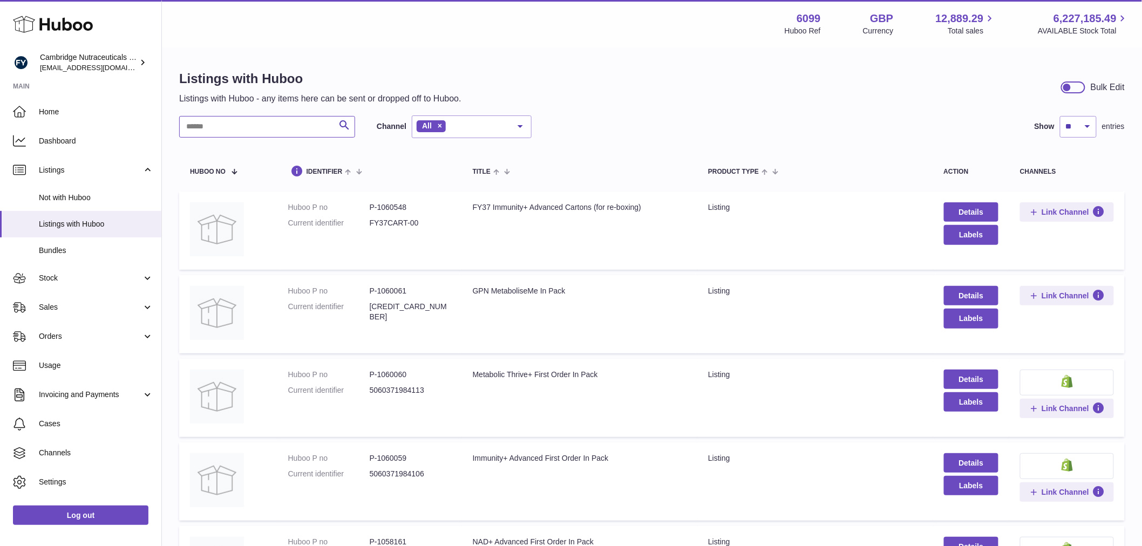
click at [240, 130] on input "text" at bounding box center [267, 127] width 176 height 22
click at [257, 127] on input "text" at bounding box center [267, 127] width 176 height 22
paste input "**********"
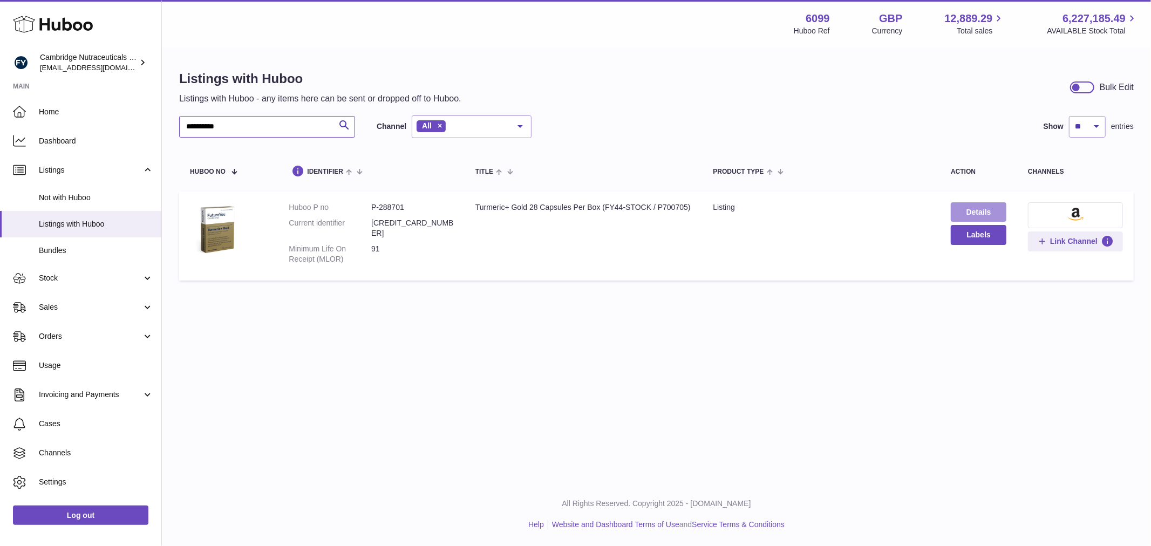
type input "**********"
click at [985, 216] on link "Details" at bounding box center [979, 211] width 56 height 19
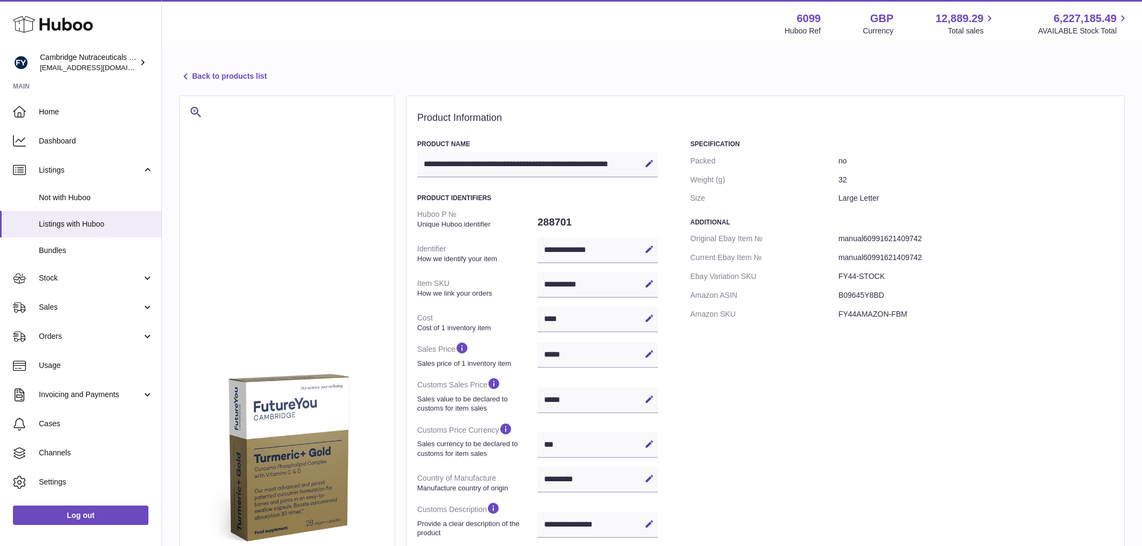
select select "***"
select select "****"
click at [197, 81] on link "Back to products list" at bounding box center [222, 76] width 87 height 13
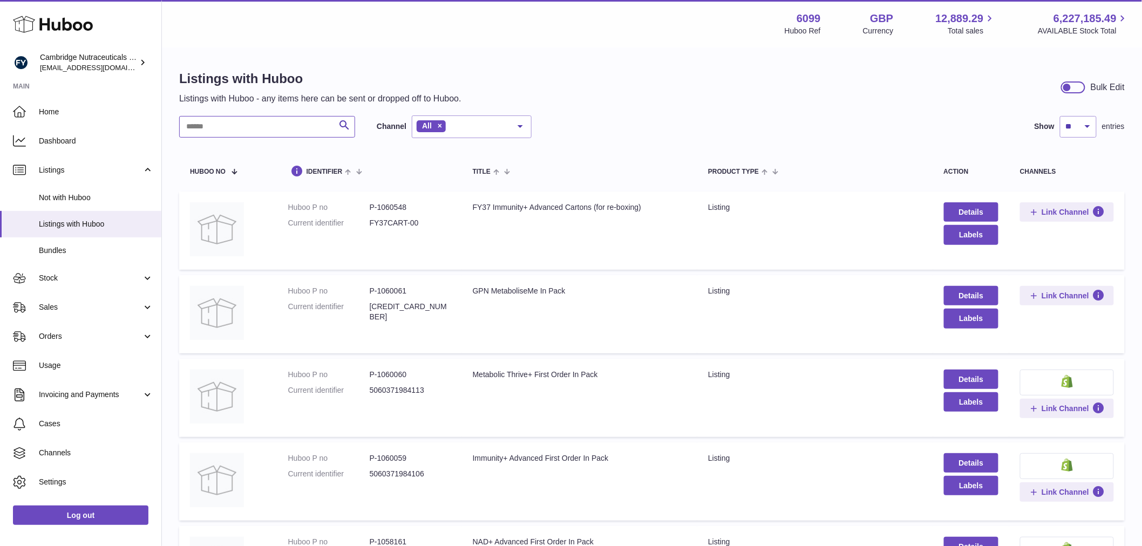
click at [241, 132] on input "text" at bounding box center [267, 127] width 176 height 22
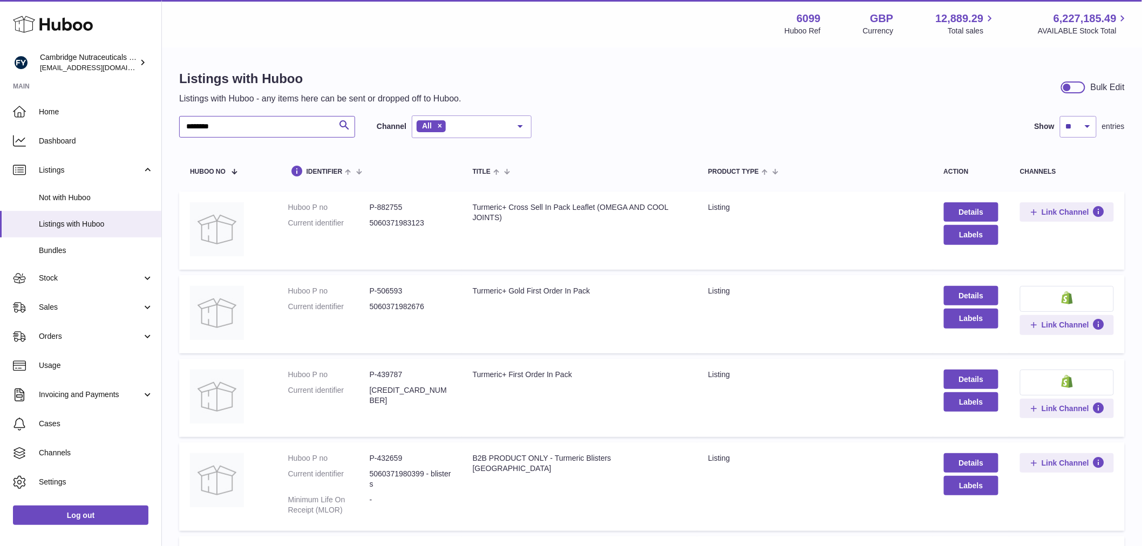
type input "********"
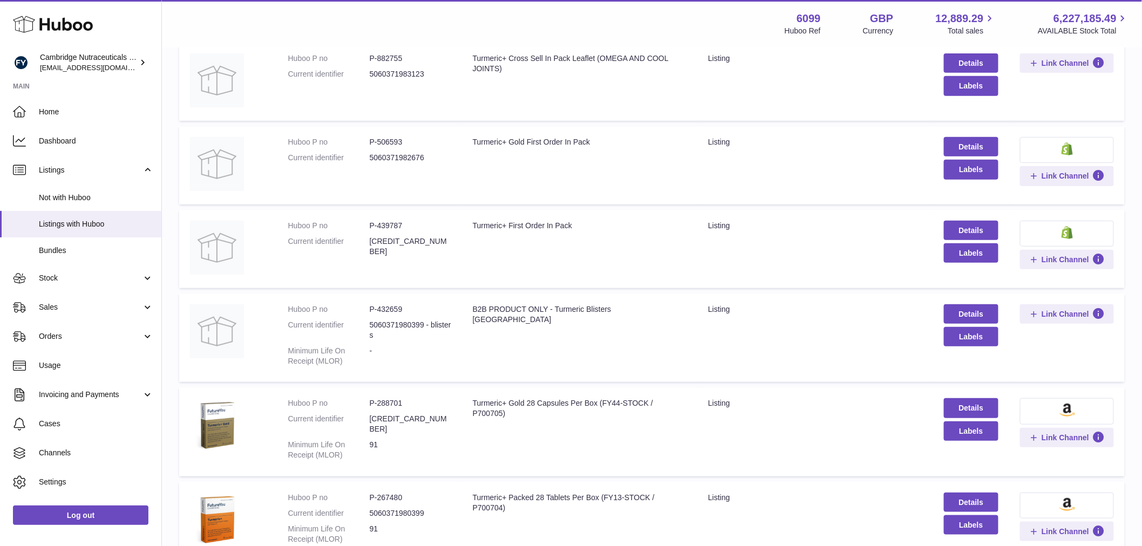
scroll to position [5, 0]
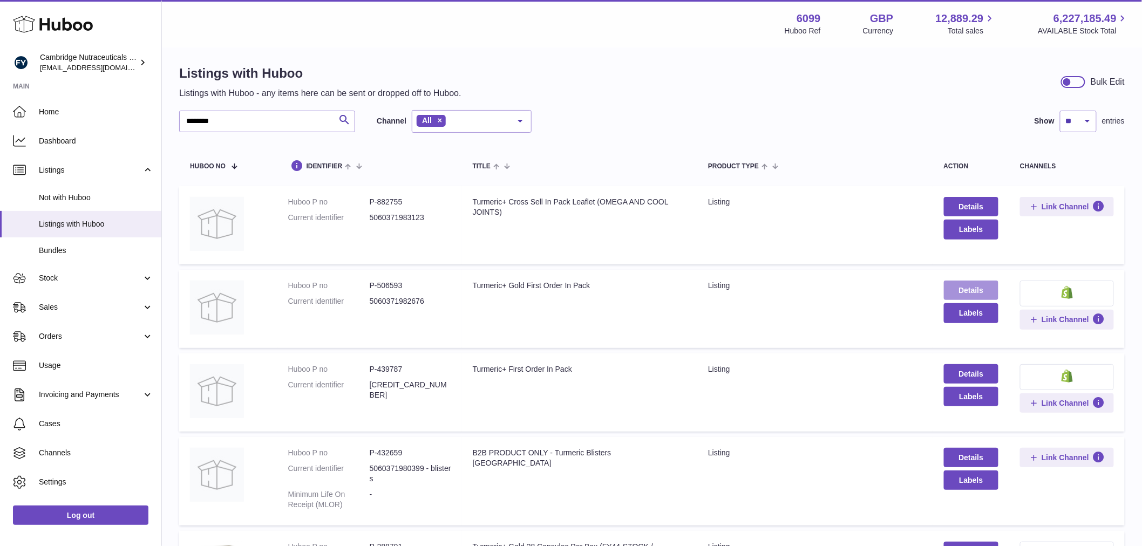
click at [969, 289] on link "Details" at bounding box center [971, 290] width 55 height 19
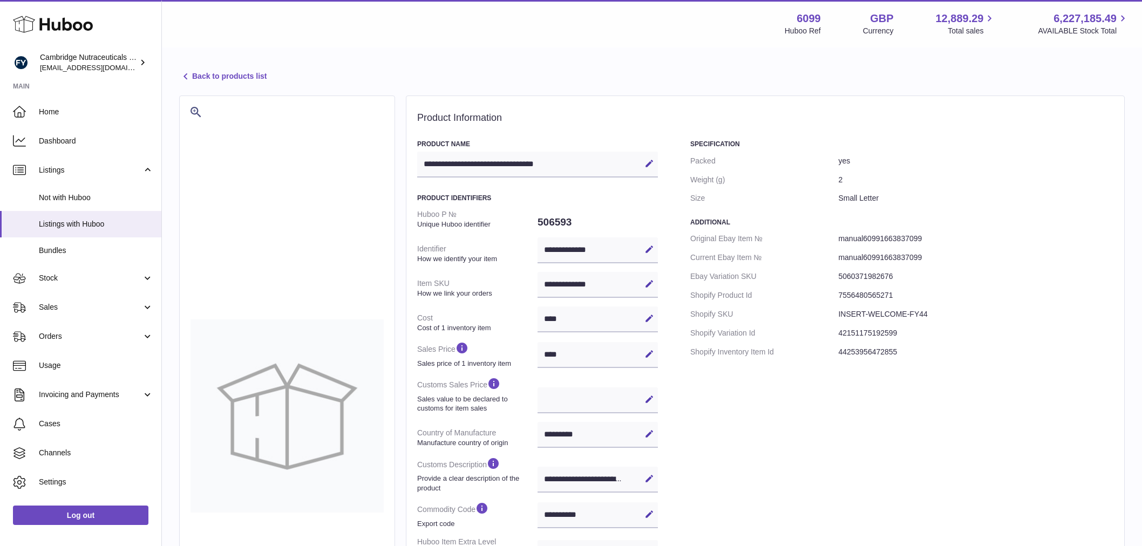
select select "***"
select select "****"
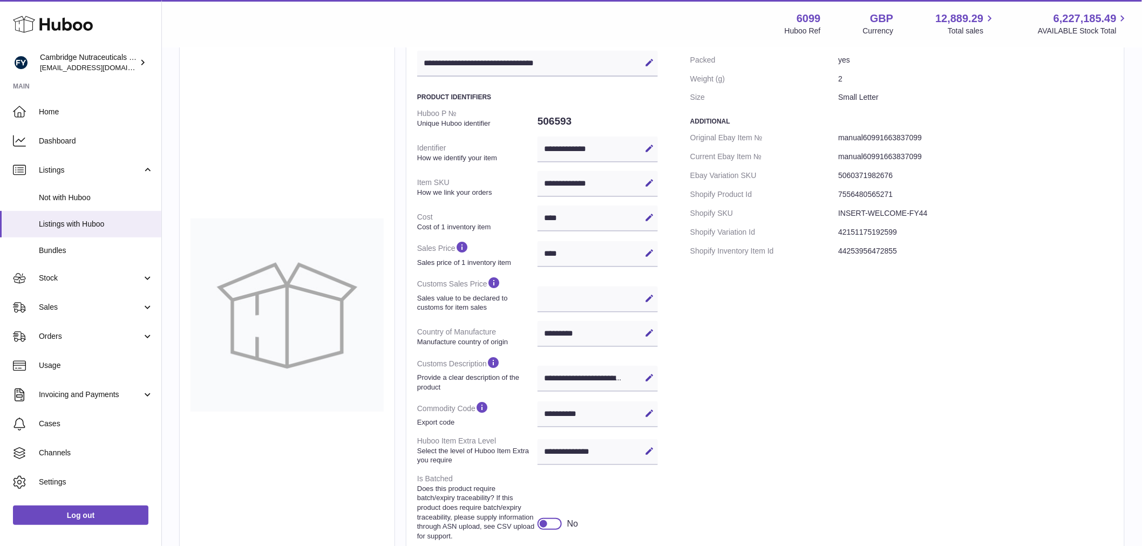
scroll to position [120, 0]
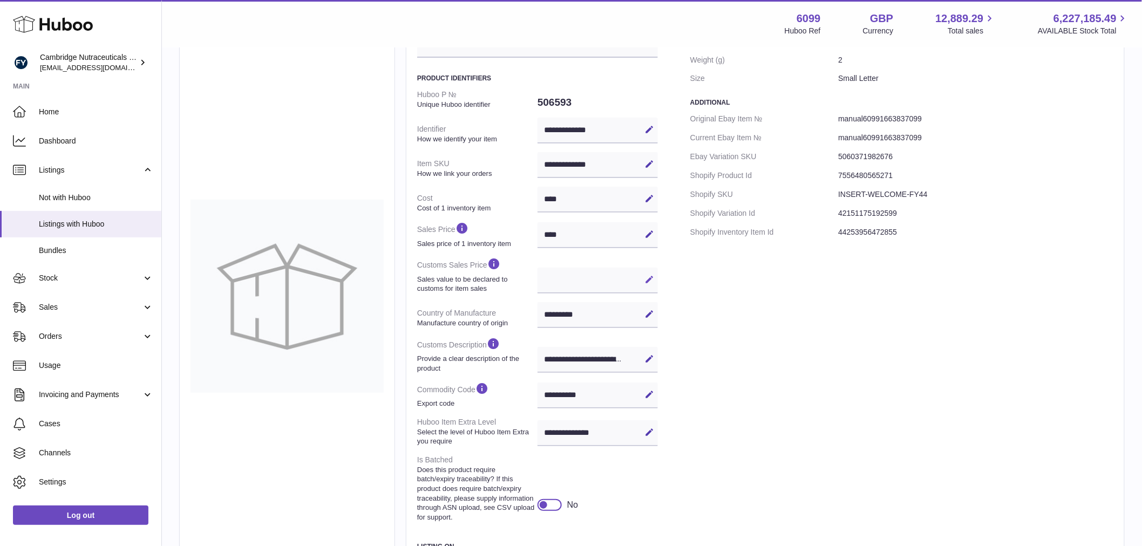
click at [648, 280] on icon at bounding box center [650, 280] width 10 height 10
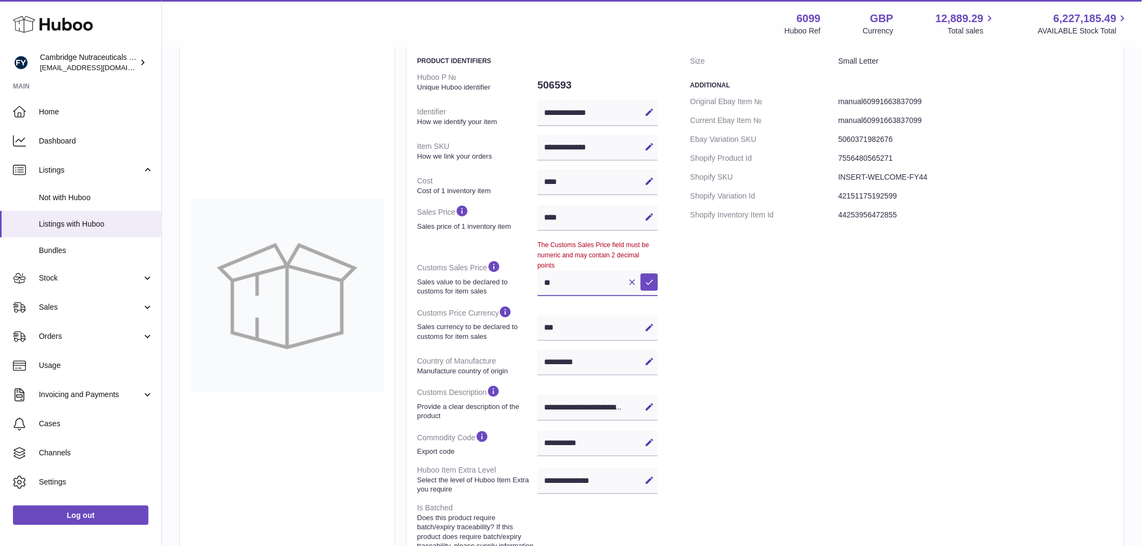
scroll to position [127, 0]
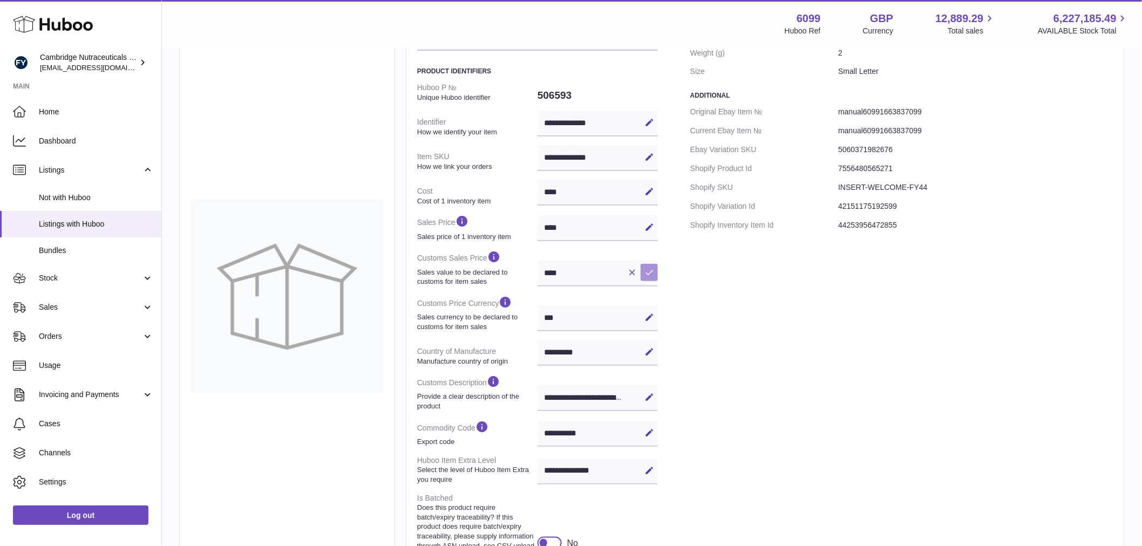
click at [649, 268] on icon at bounding box center [650, 273] width 10 height 10
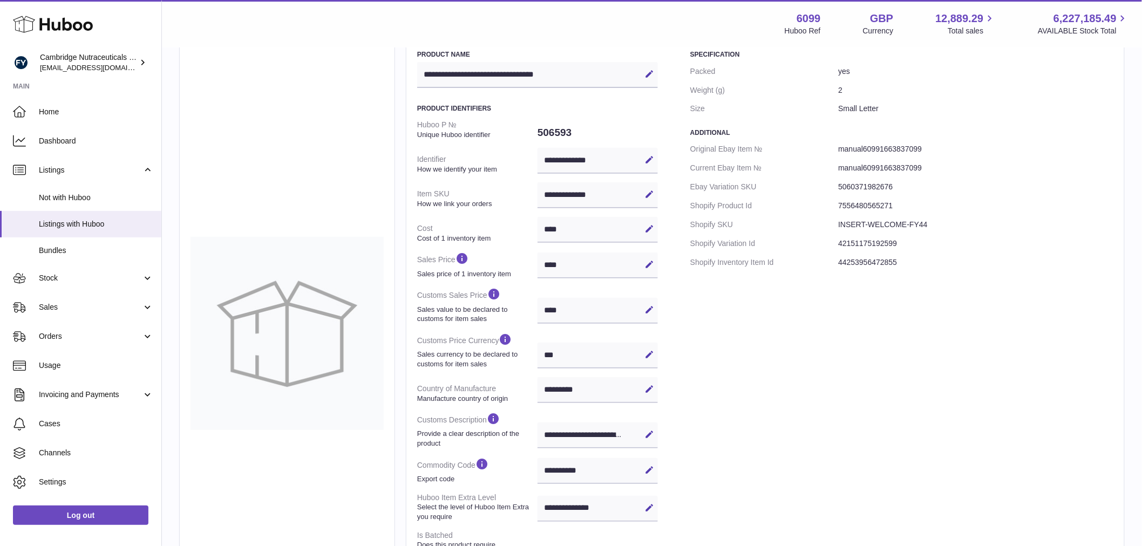
scroll to position [180, 0]
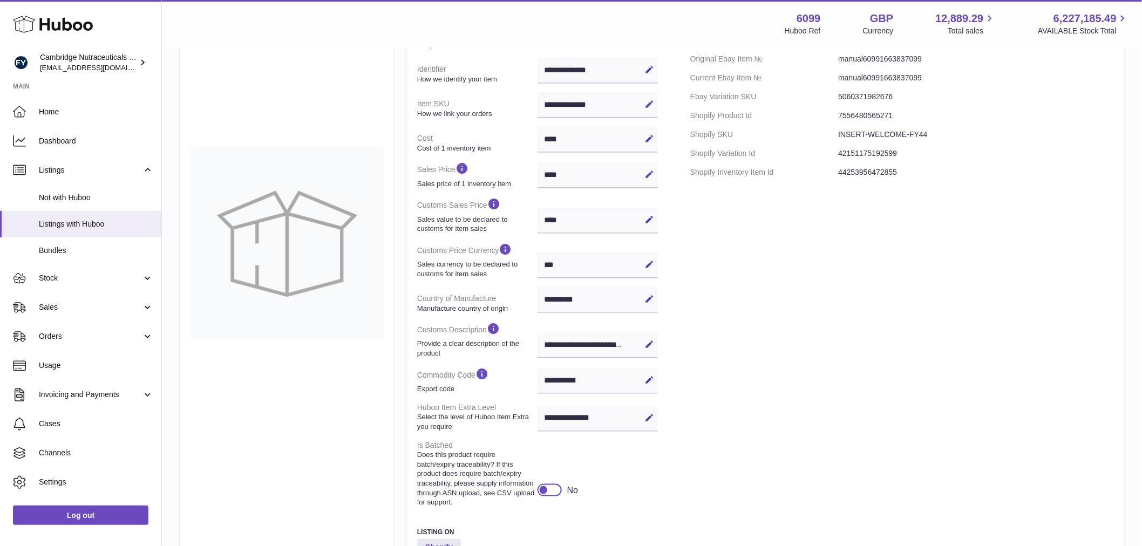
click at [572, 223] on div "**** Edit Cancel Save" at bounding box center [598, 221] width 120 height 26
click at [647, 220] on icon at bounding box center [650, 220] width 10 height 10
drag, startPoint x: 562, startPoint y: 222, endPoint x: 551, endPoint y: 220, distance: 11.0
click at [551, 220] on input "****" at bounding box center [598, 221] width 120 height 26
type input "****"
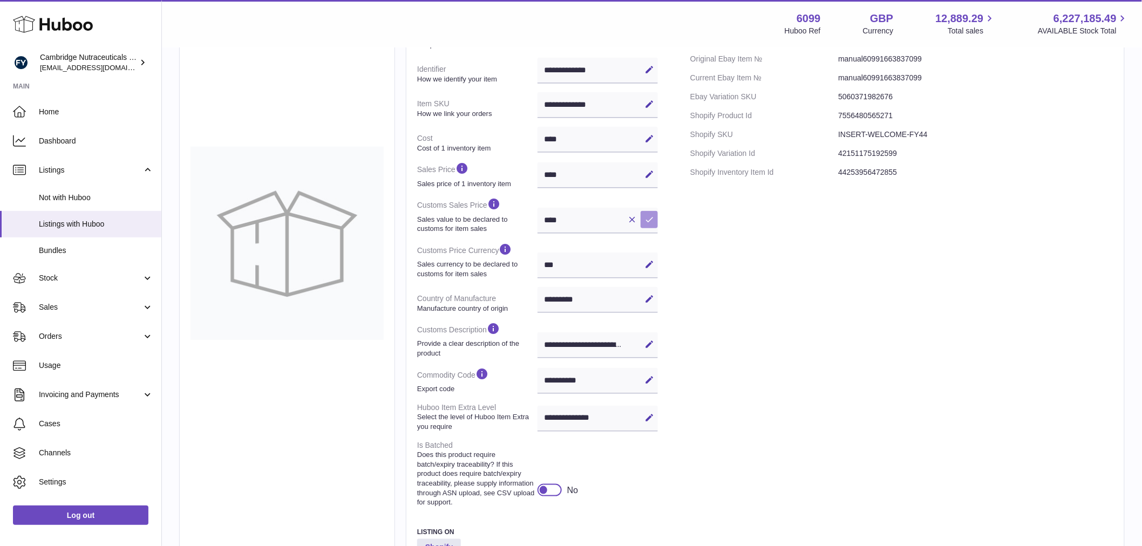
click at [650, 227] on button "Save" at bounding box center [649, 219] width 17 height 17
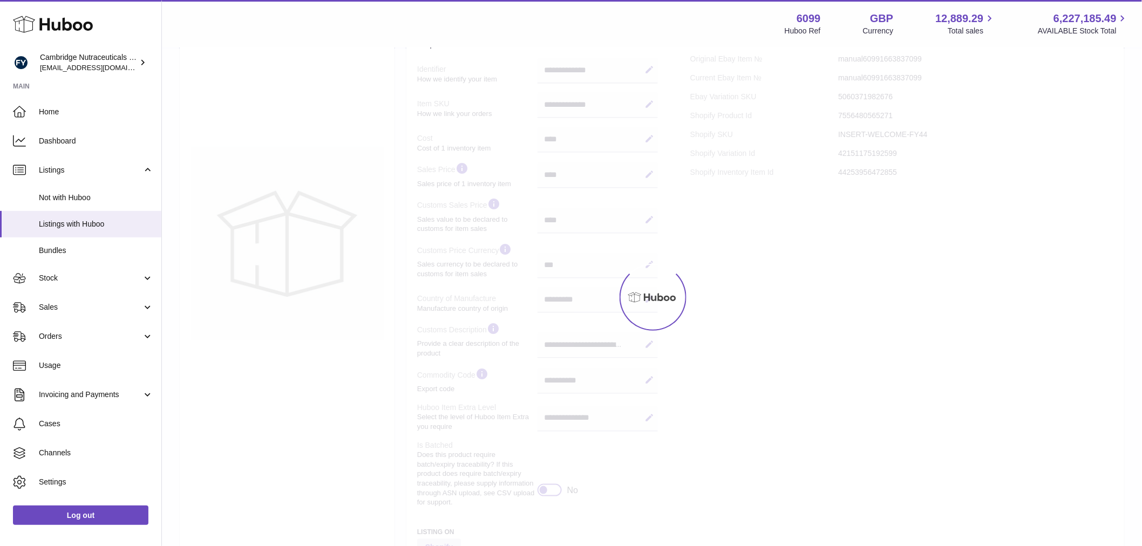
click at [742, 257] on div "**********" at bounding box center [652, 232] width 980 height 825
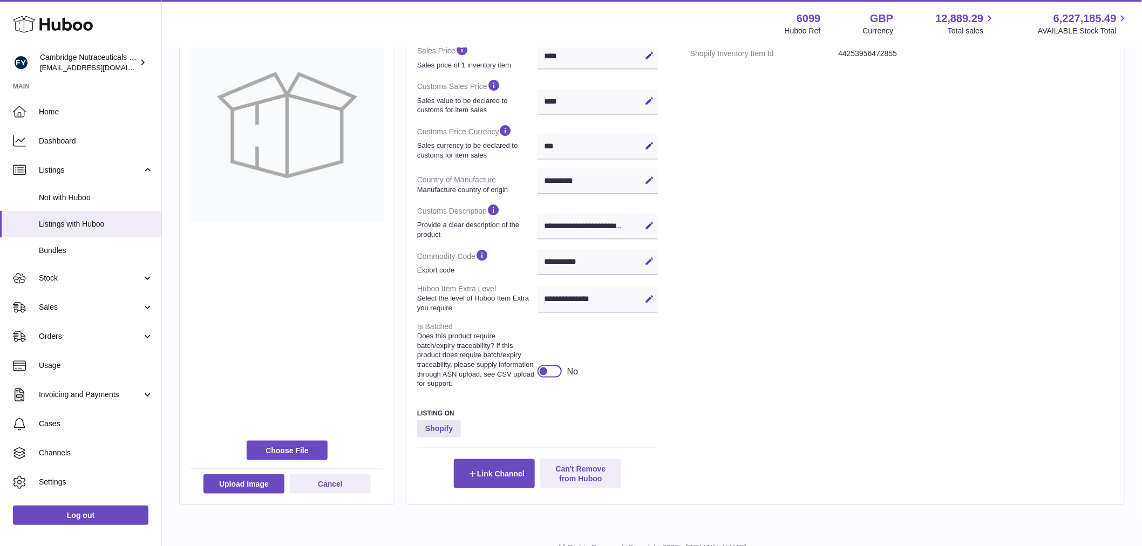
scroll to position [0, 0]
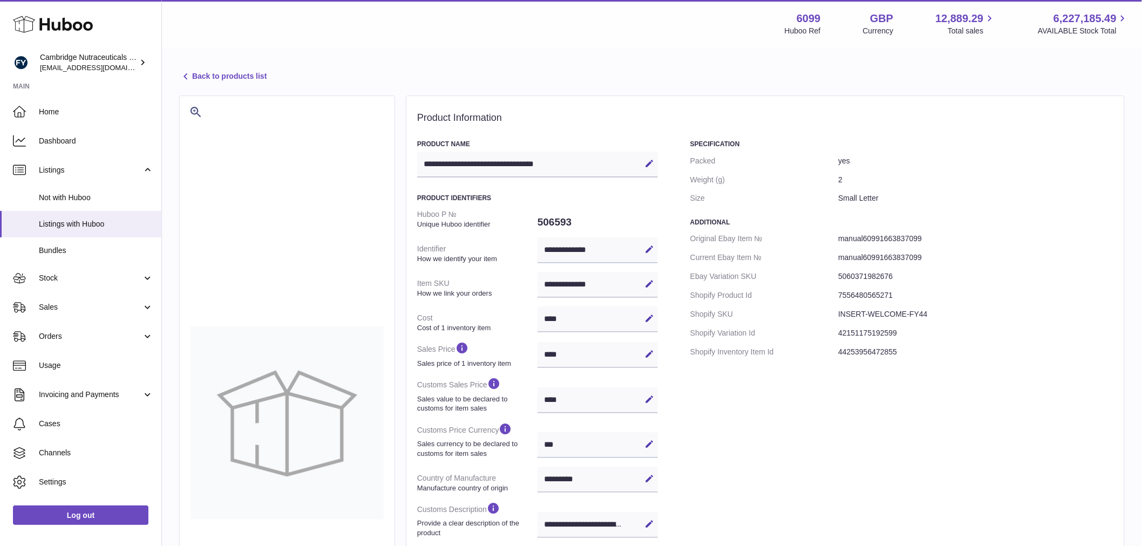
click at [251, 81] on link "Back to products list" at bounding box center [222, 76] width 87 height 13
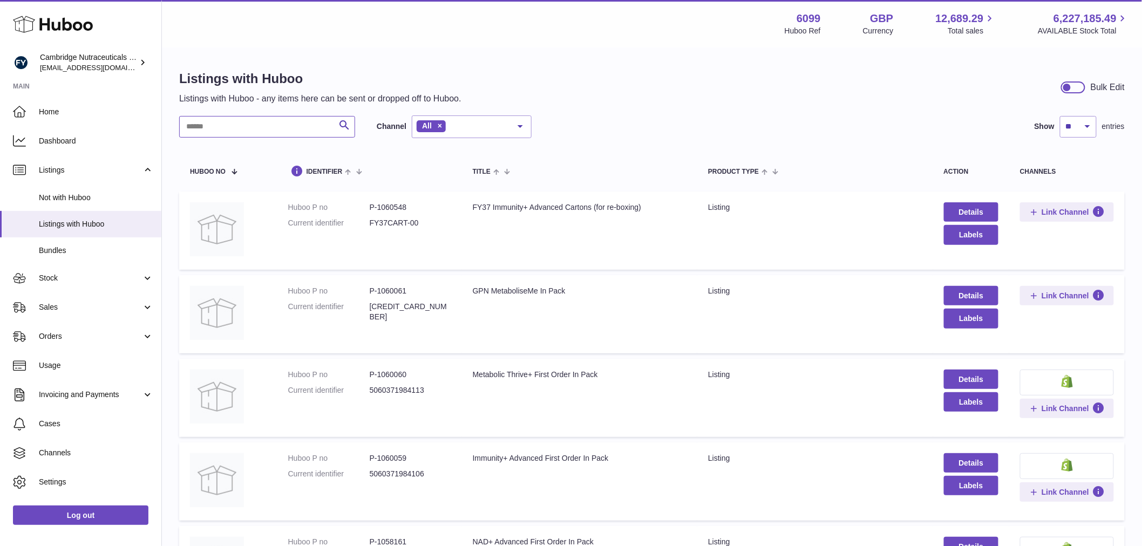
click at [261, 126] on input "text" at bounding box center [267, 127] width 176 height 22
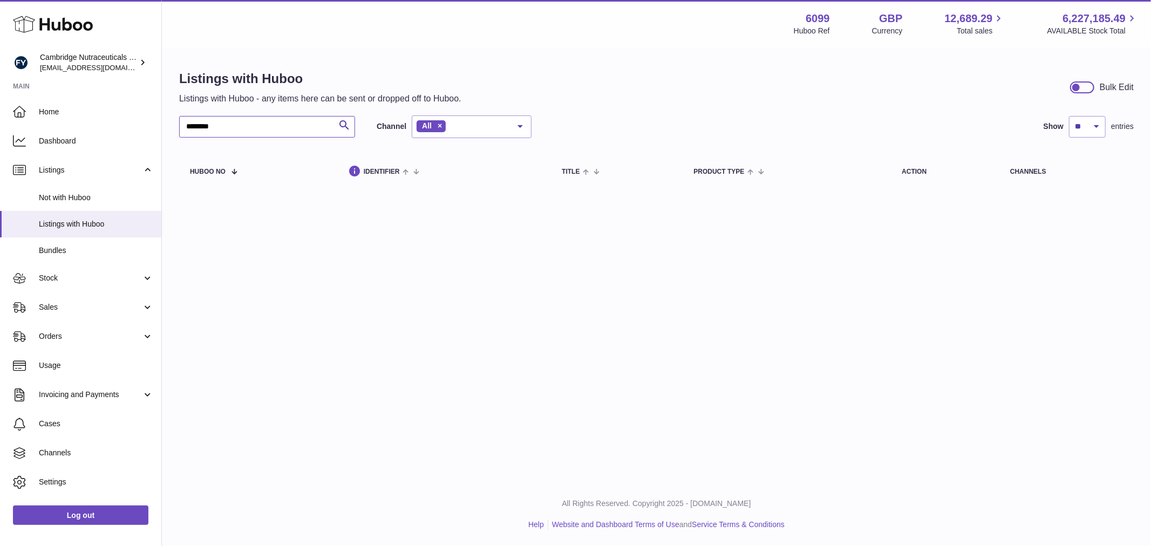
drag, startPoint x: 229, startPoint y: 127, endPoint x: 214, endPoint y: 125, distance: 15.7
click at [197, 126] on input "********" at bounding box center [267, 127] width 176 height 22
click at [219, 125] on input "********" at bounding box center [267, 127] width 176 height 22
type input "*******"
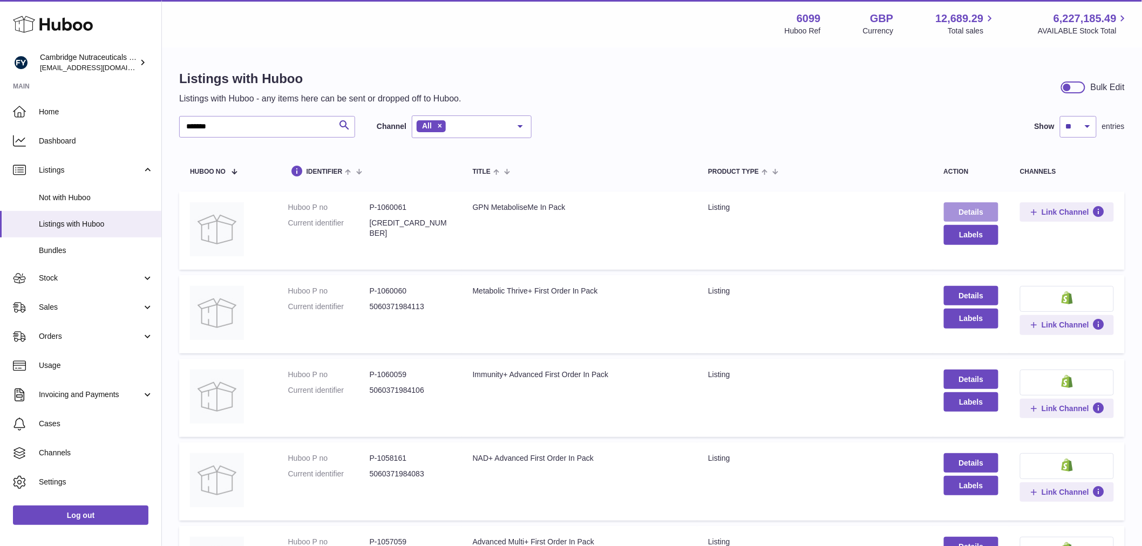
click at [985, 212] on link "Details" at bounding box center [971, 211] width 55 height 19
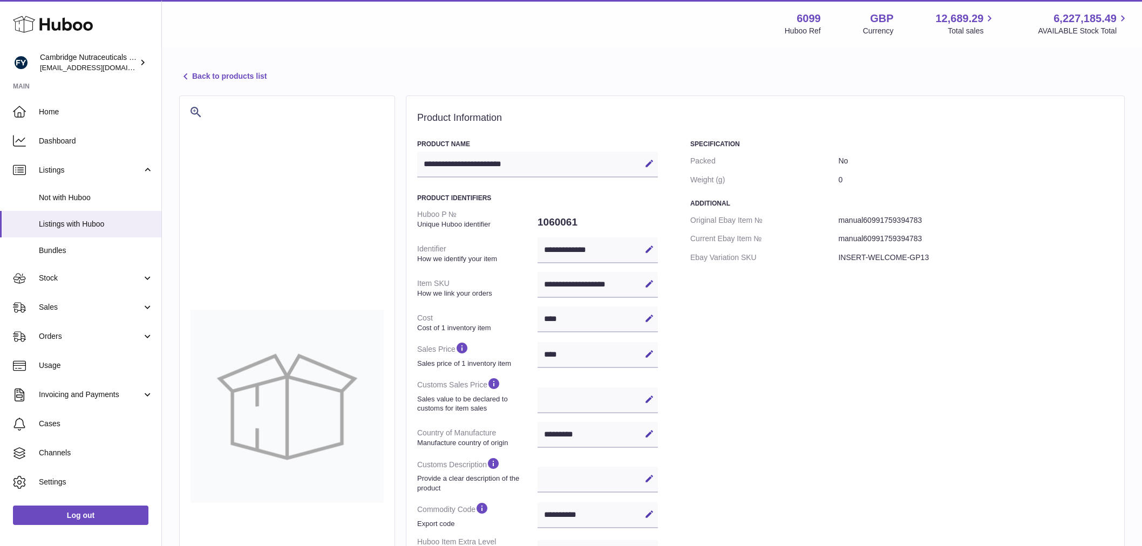
select select "***"
select select "****"
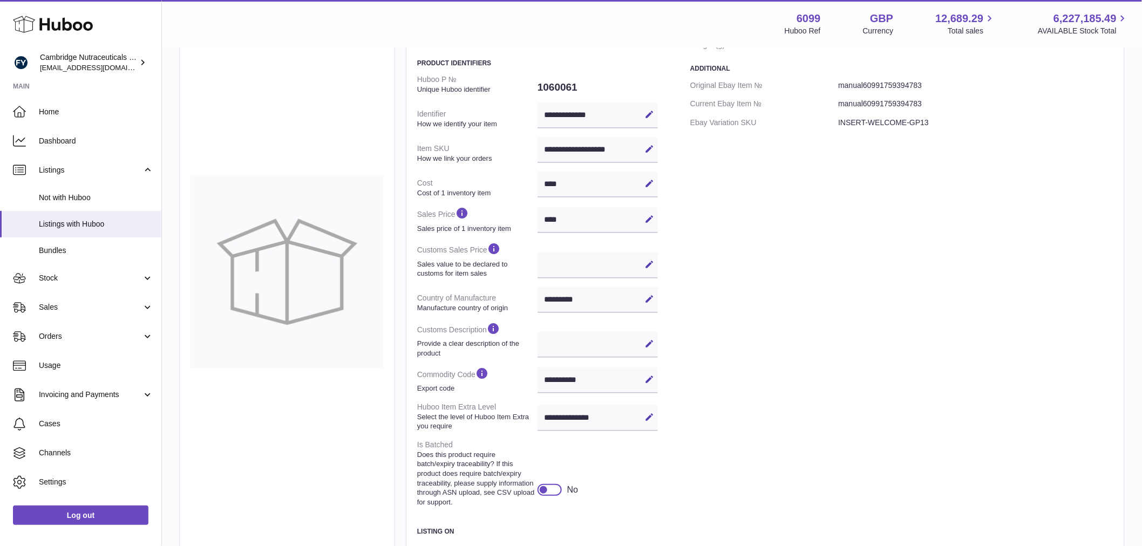
scroll to position [180, 0]
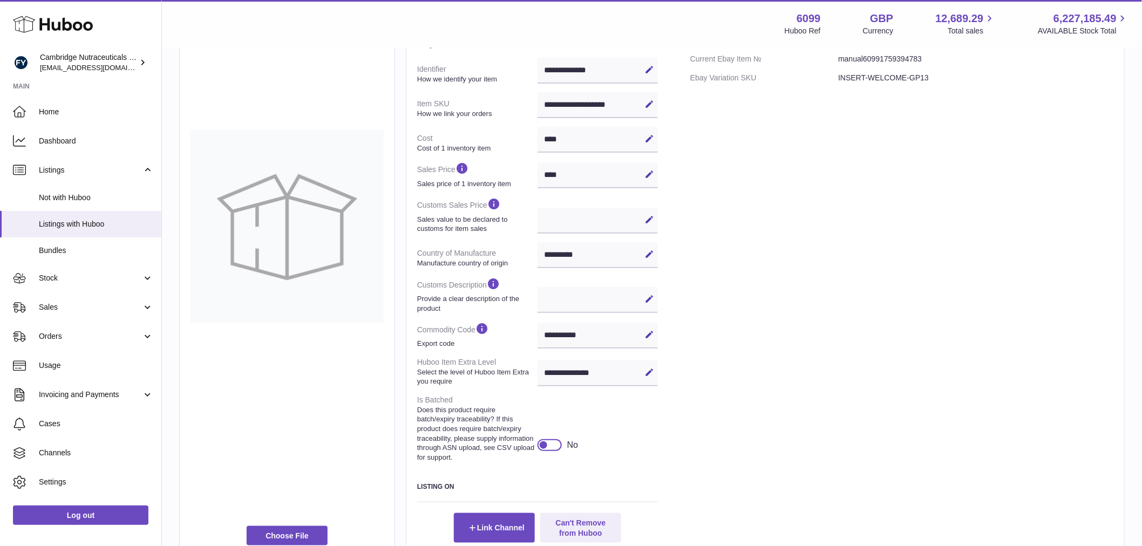
click at [1123, 394] on div "**********" at bounding box center [765, 238] width 719 height 644
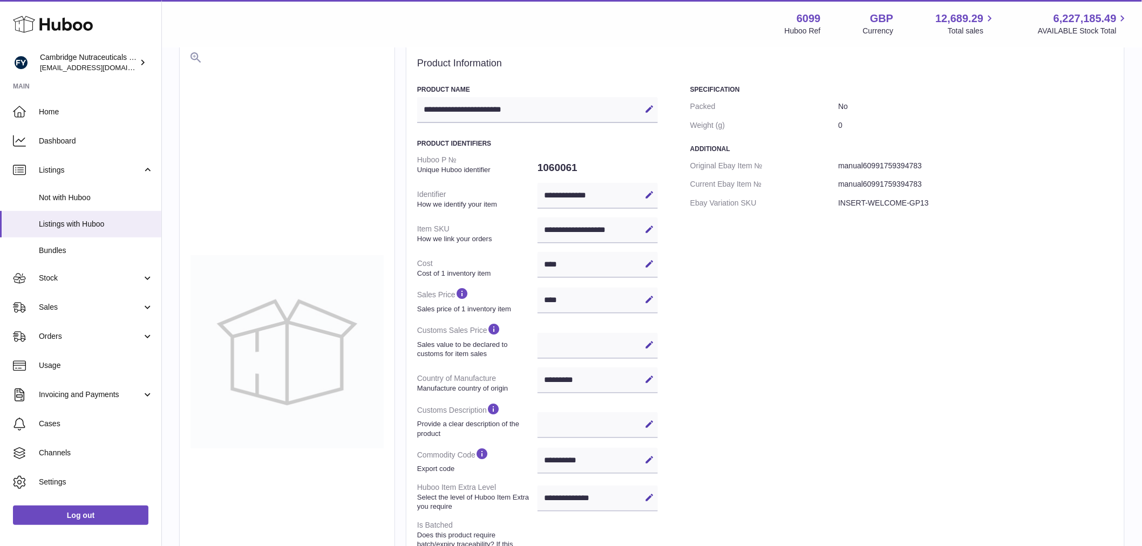
scroll to position [0, 0]
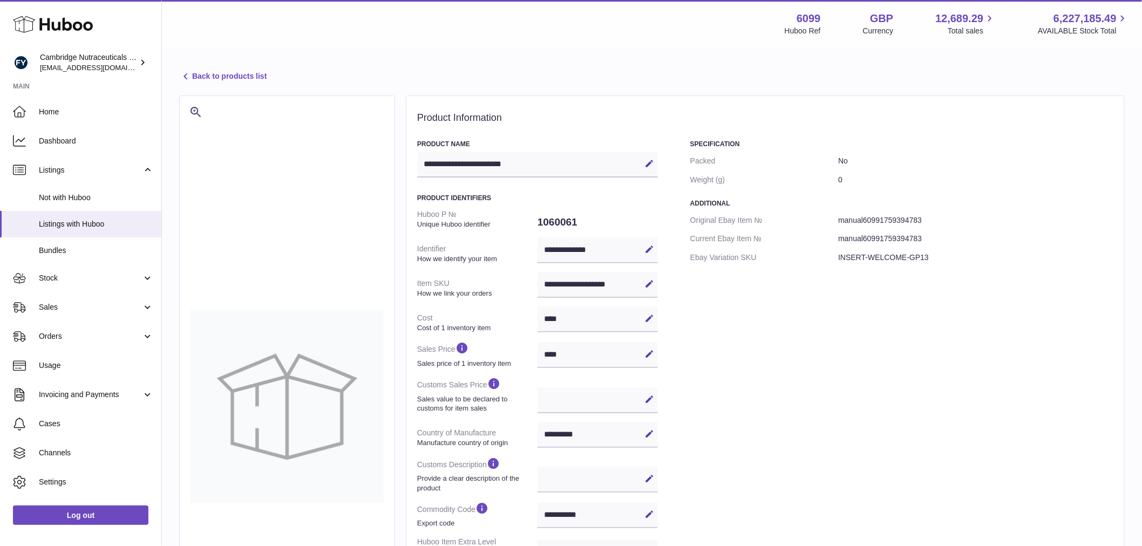
click at [219, 74] on link "Back to products list" at bounding box center [222, 76] width 87 height 13
